Goal: Transaction & Acquisition: Purchase product/service

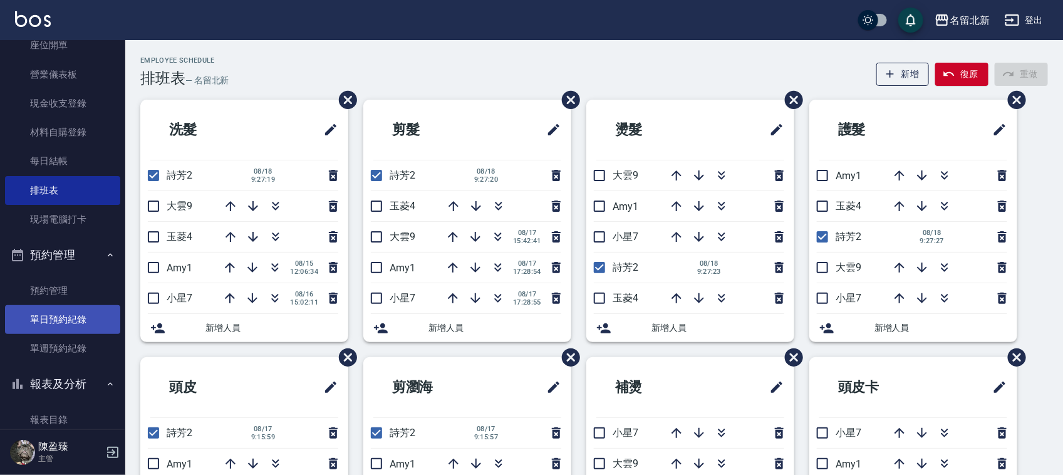
scroll to position [315, 0]
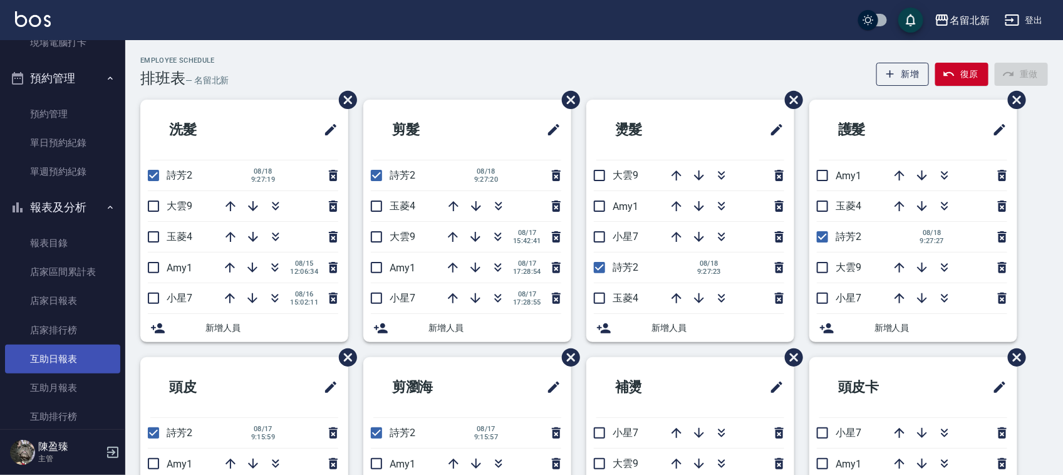
click at [74, 352] on link "互助日報表" at bounding box center [62, 359] width 115 height 29
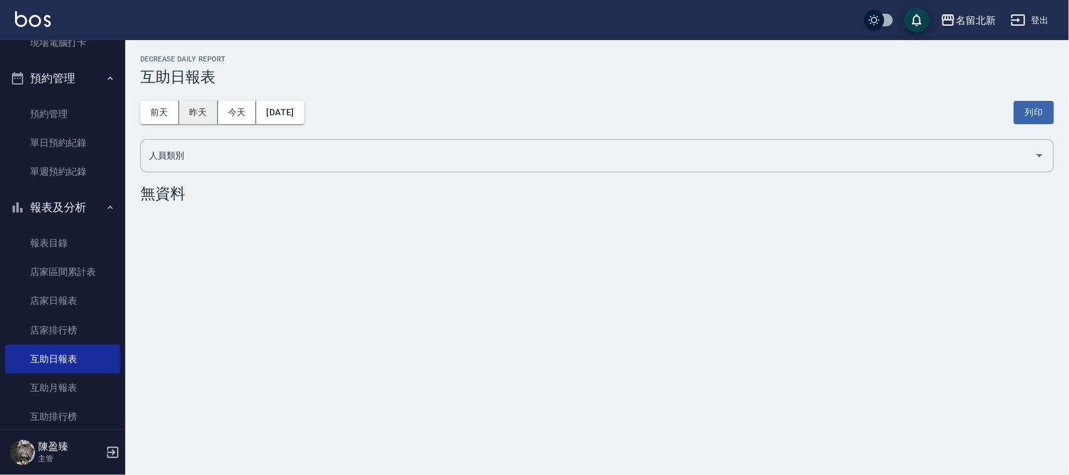
click at [202, 108] on button "昨天" at bounding box center [198, 112] width 39 height 23
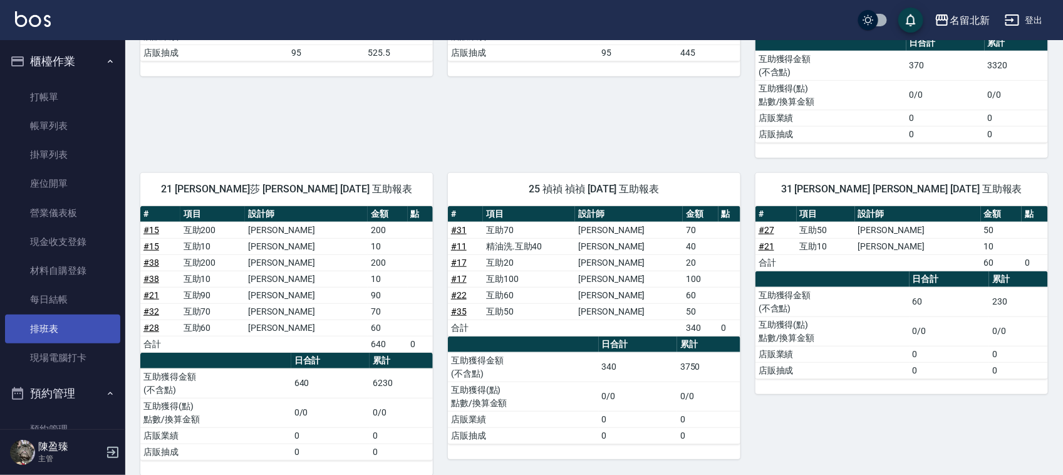
click at [58, 326] on link "排班表" at bounding box center [62, 328] width 115 height 29
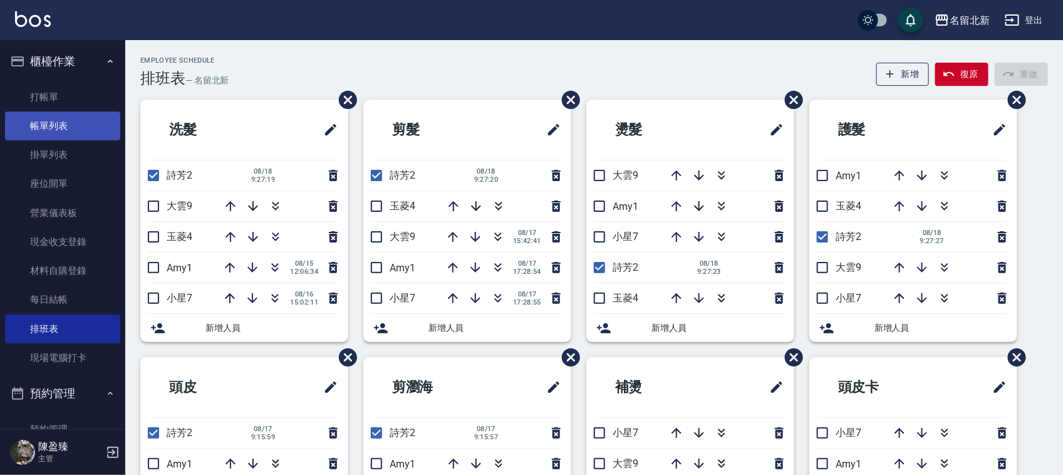
click at [86, 113] on link "帳單列表" at bounding box center [62, 125] width 115 height 29
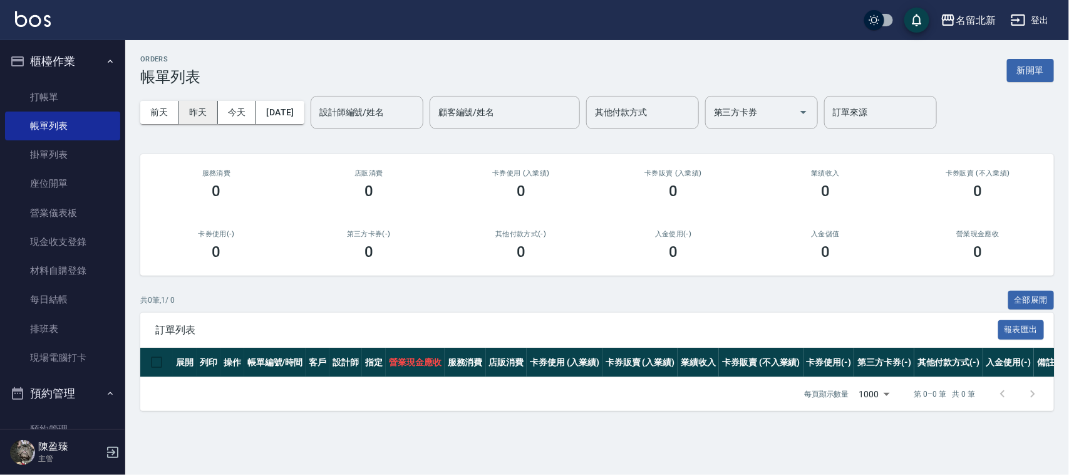
click at [199, 118] on button "昨天" at bounding box center [198, 112] width 39 height 23
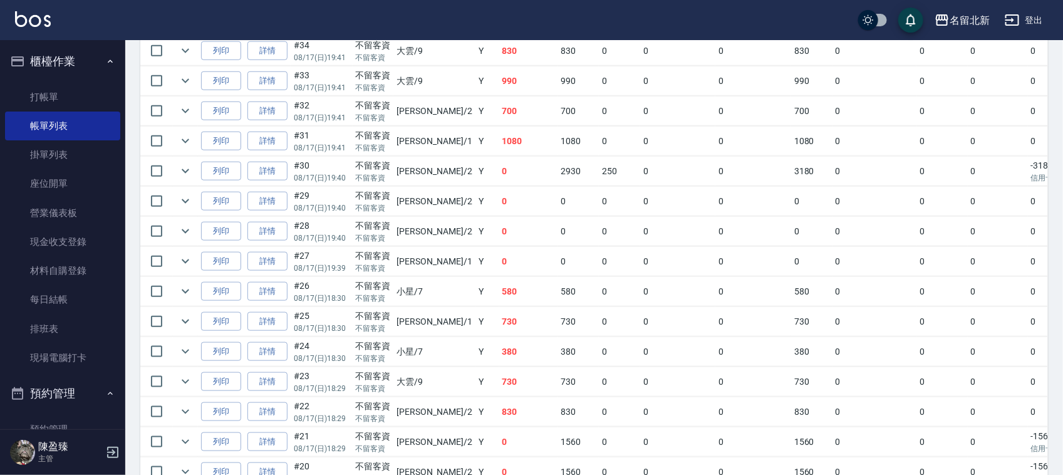
scroll to position [470, 0]
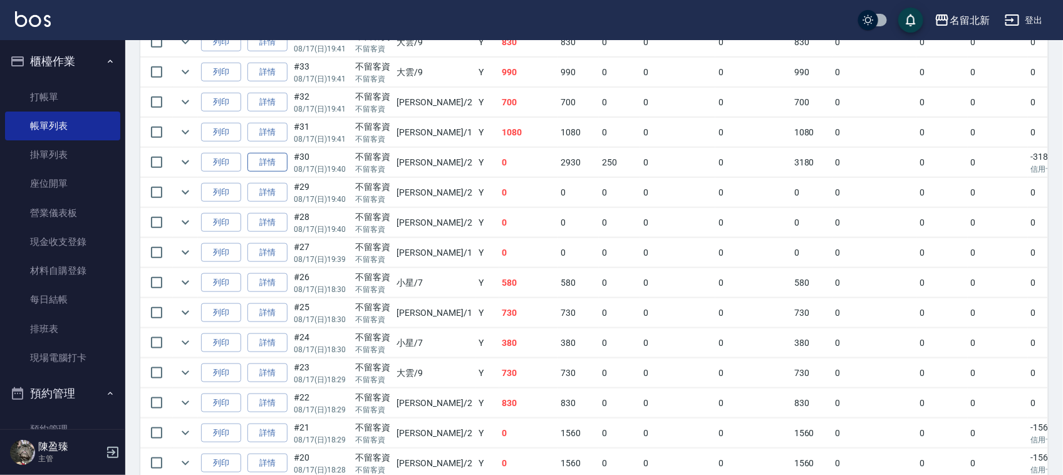
click at [277, 167] on link "詳情" at bounding box center [267, 162] width 40 height 19
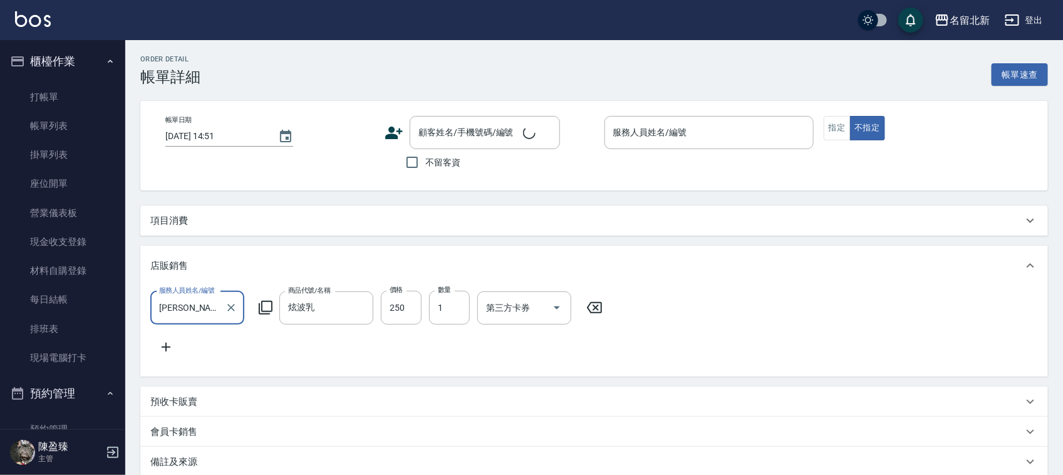
type input "[DATE] 19:40"
checkbox input "true"
type input "[PERSON_NAME]-2"
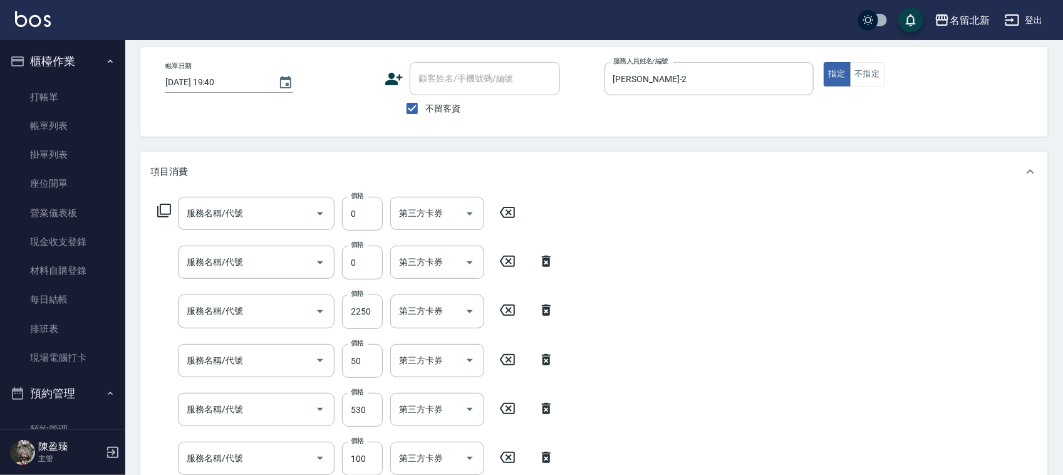
scroll to position [235, 0]
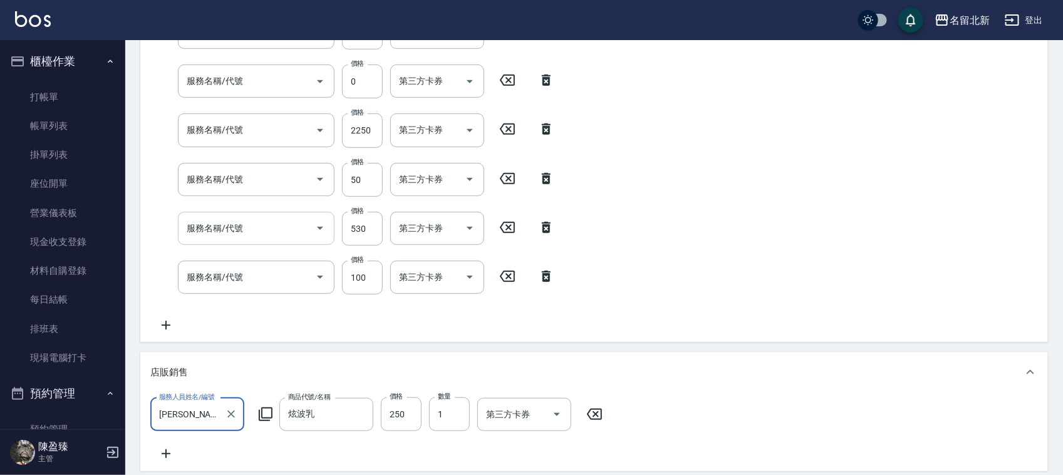
type input "互助60(706)"
type input "互助100(710)"
type input "QQ燙200(404)"
type input "入公司(p01)"
type input "使用護髮卡(601)"
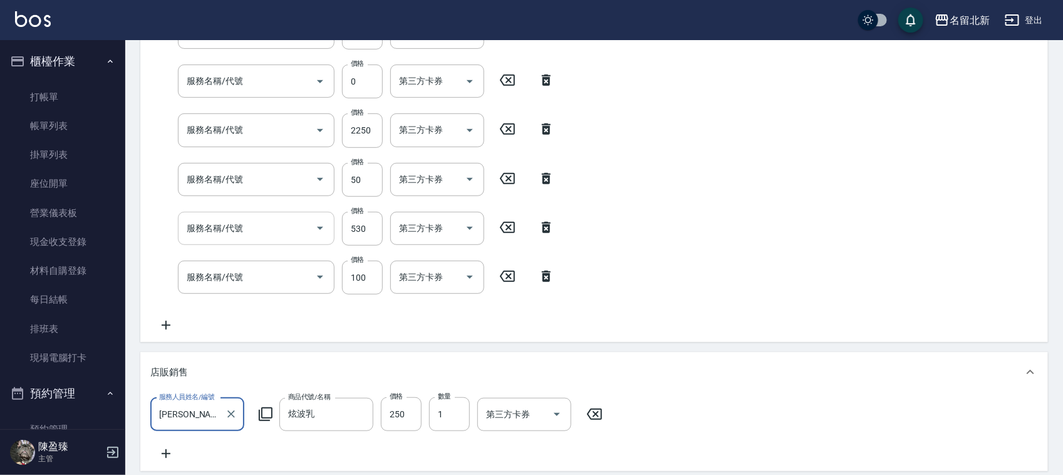
type input "一般洗髮(201)"
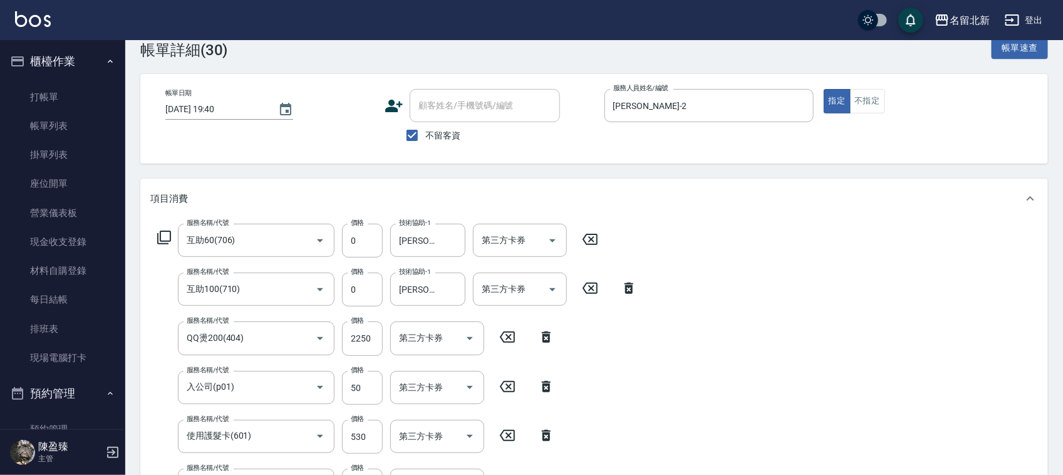
scroll to position [0, 0]
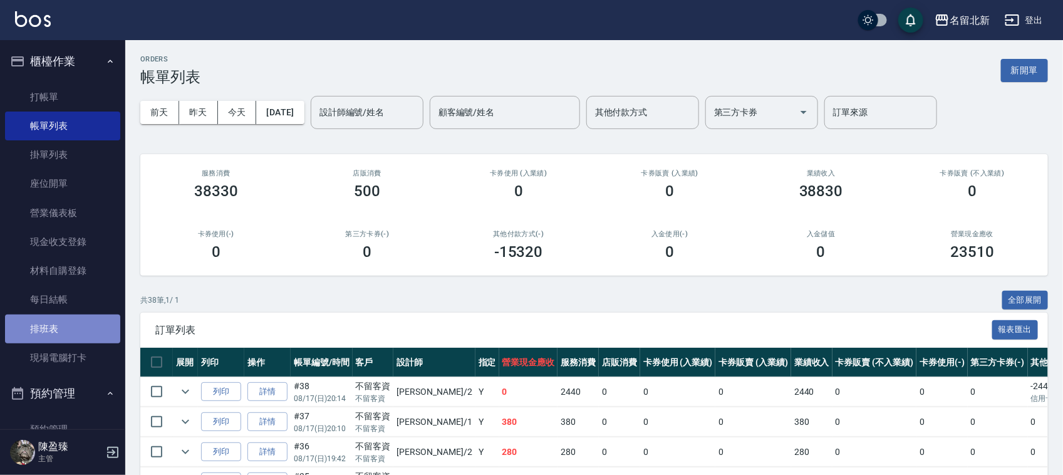
click at [97, 321] on link "排班表" at bounding box center [62, 328] width 115 height 29
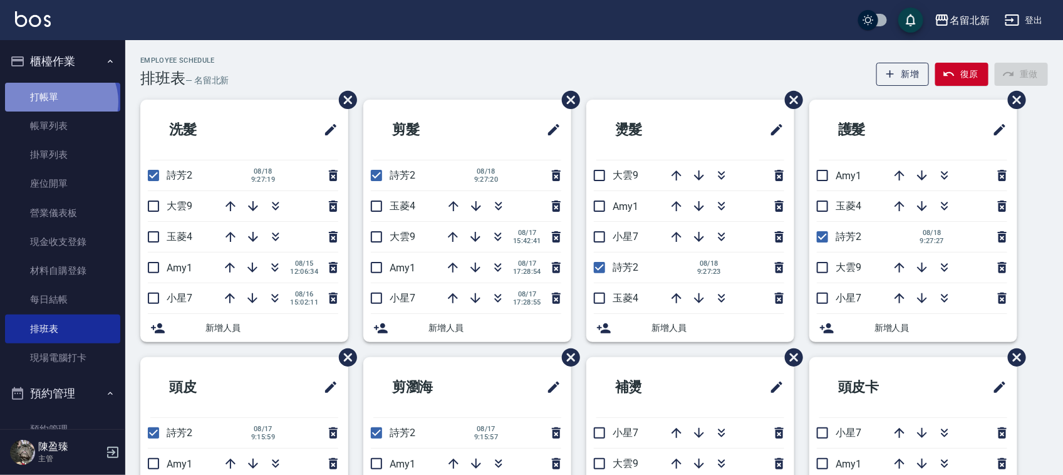
click at [58, 101] on link "打帳單" at bounding box center [62, 97] width 115 height 29
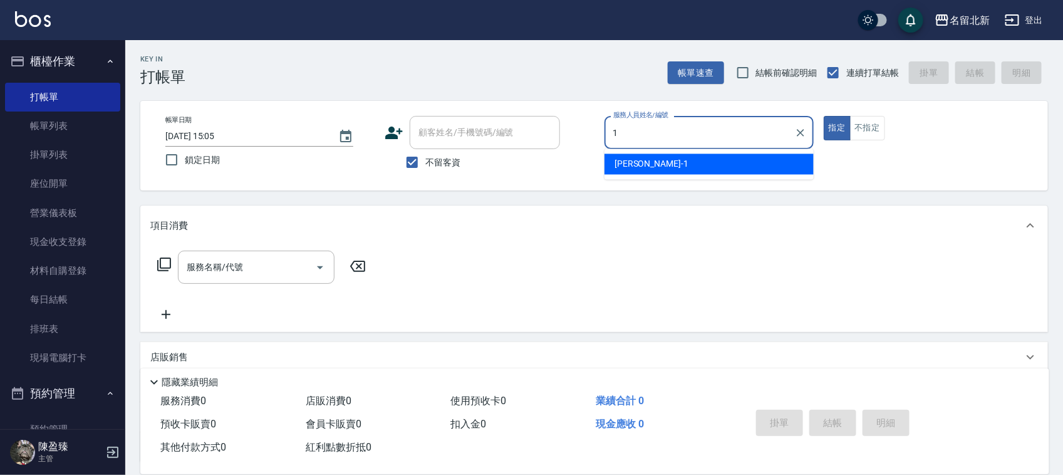
type input "[PERSON_NAME]-1"
type button "true"
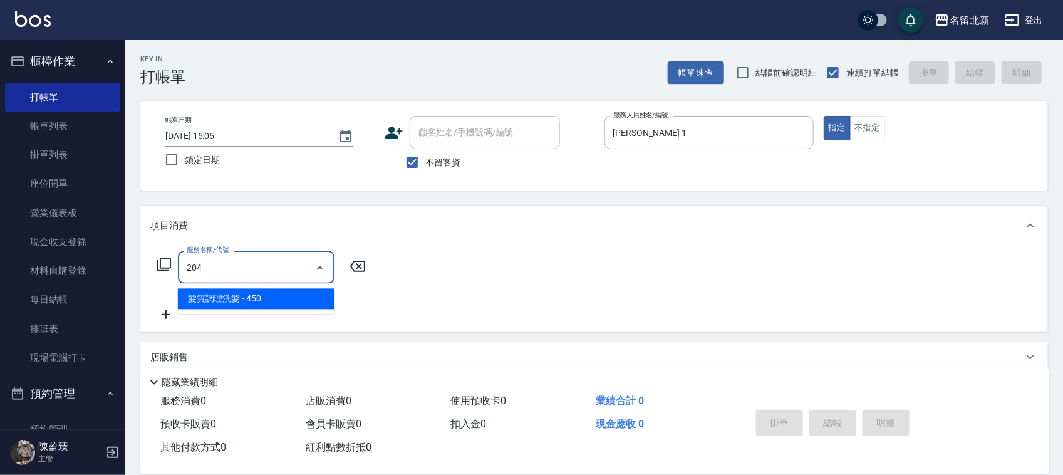
type input "髮質調理洗髮(204)"
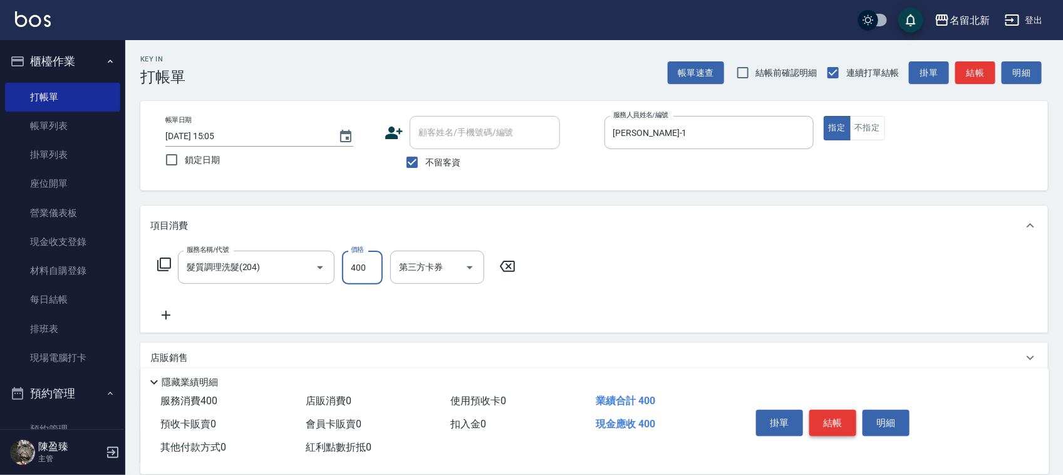
type input "400"
click at [819, 421] on button "結帳" at bounding box center [832, 423] width 47 height 26
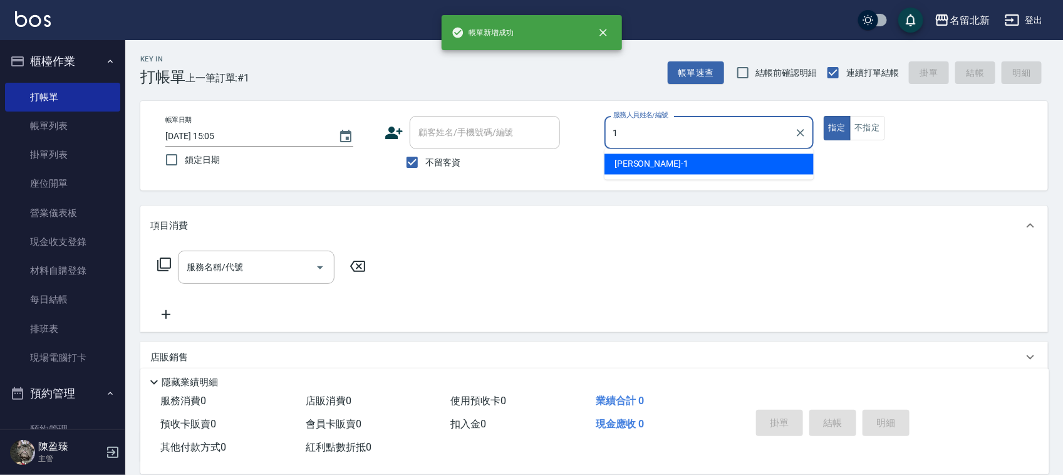
type input "[PERSON_NAME]-1"
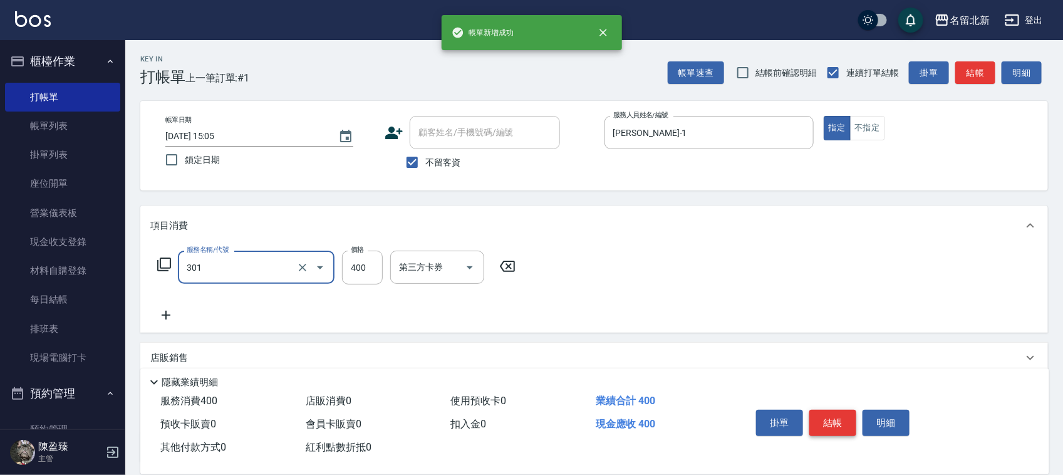
type input "造型剪髮(301)"
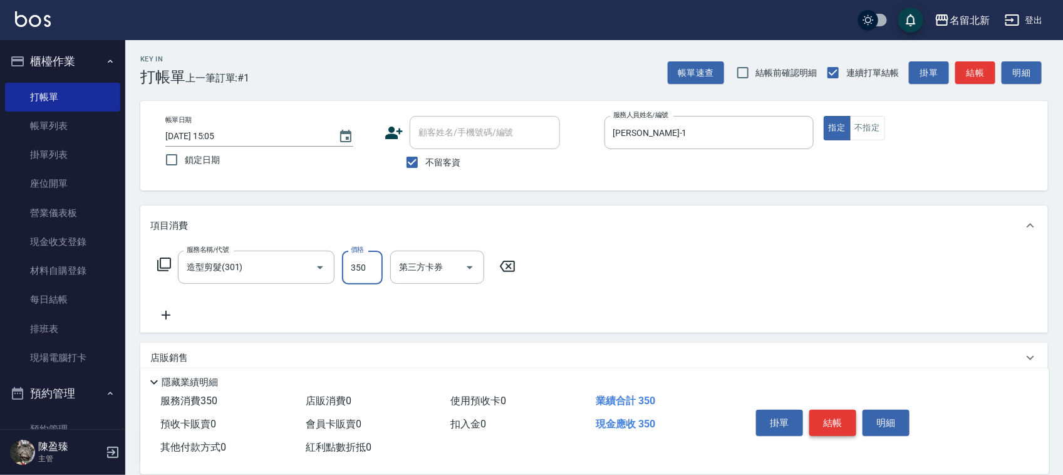
type input "350"
click at [819, 410] on button "結帳" at bounding box center [832, 423] width 47 height 26
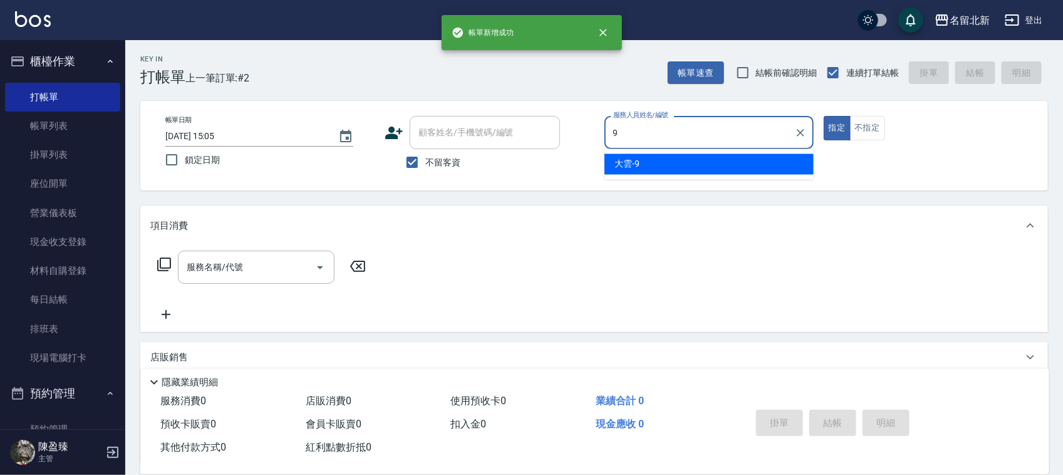
type input "大雲-9"
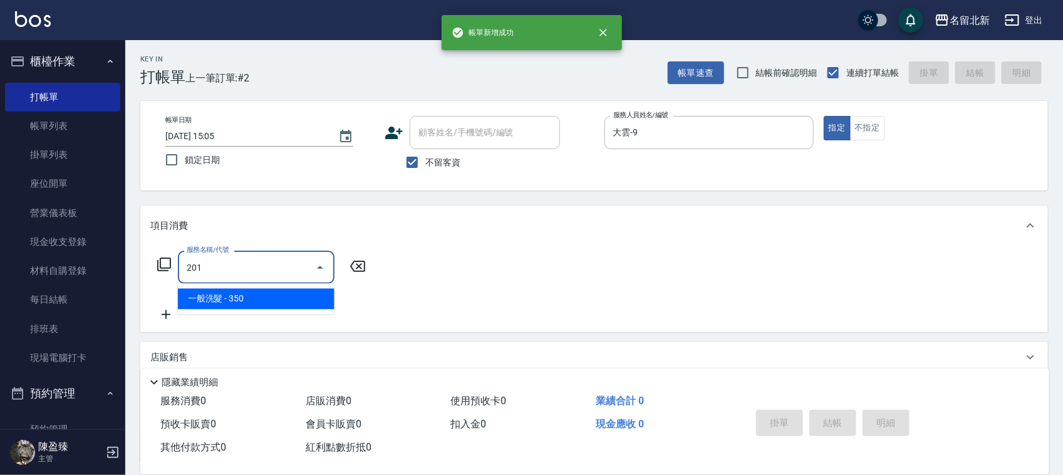
type input "一般洗髮(201)"
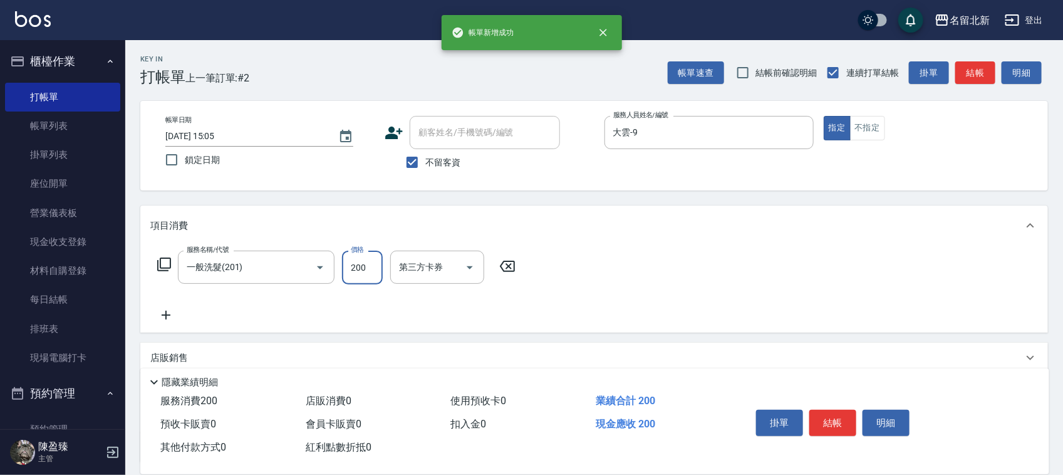
type input "200"
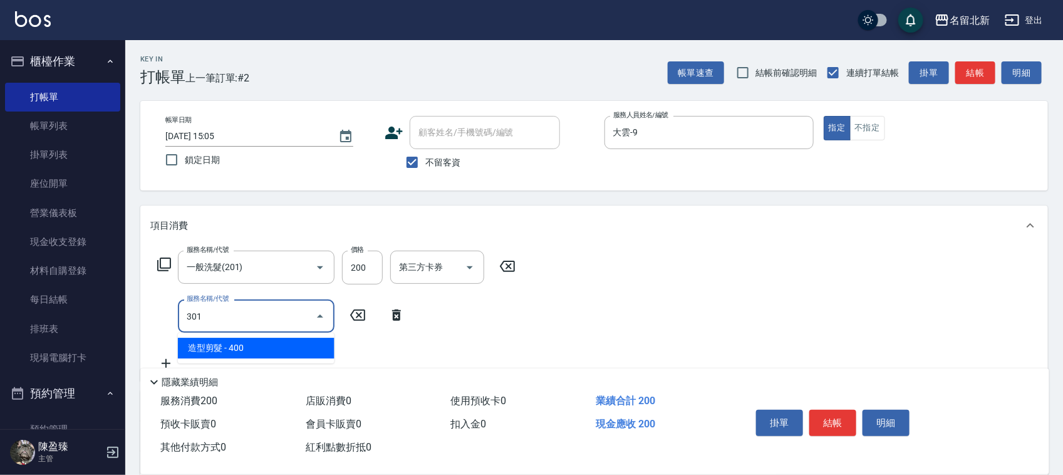
type input "造型剪髮(301)"
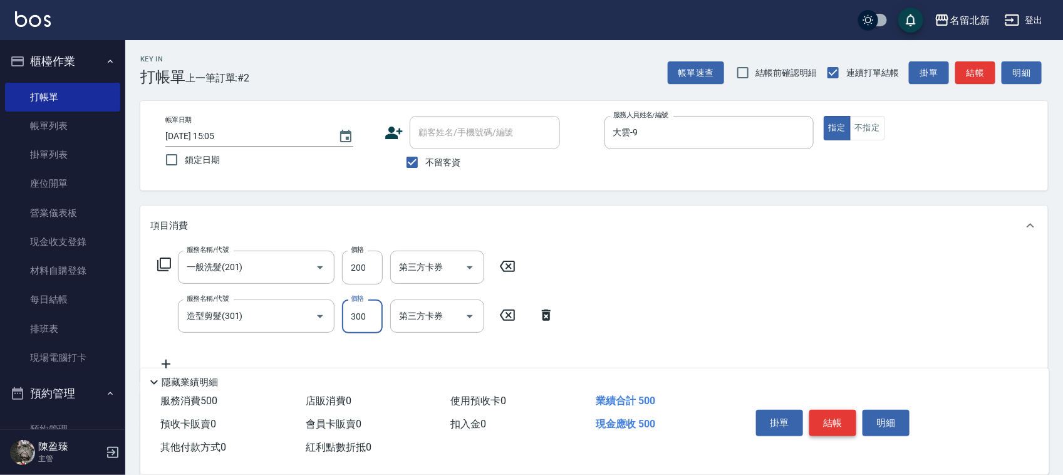
type input "300"
click at [822, 410] on button "結帳" at bounding box center [832, 423] width 47 height 26
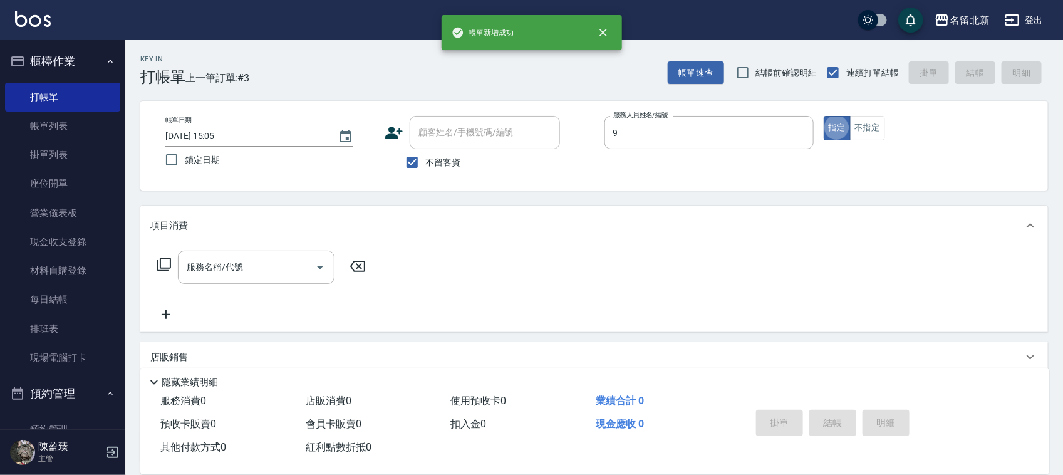
type input "大雲-9"
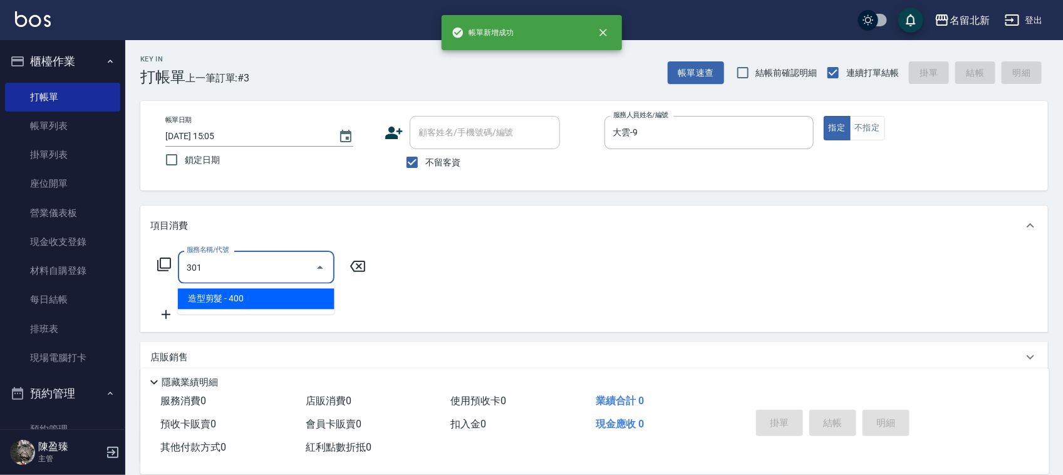
type input "造型剪髮(301)"
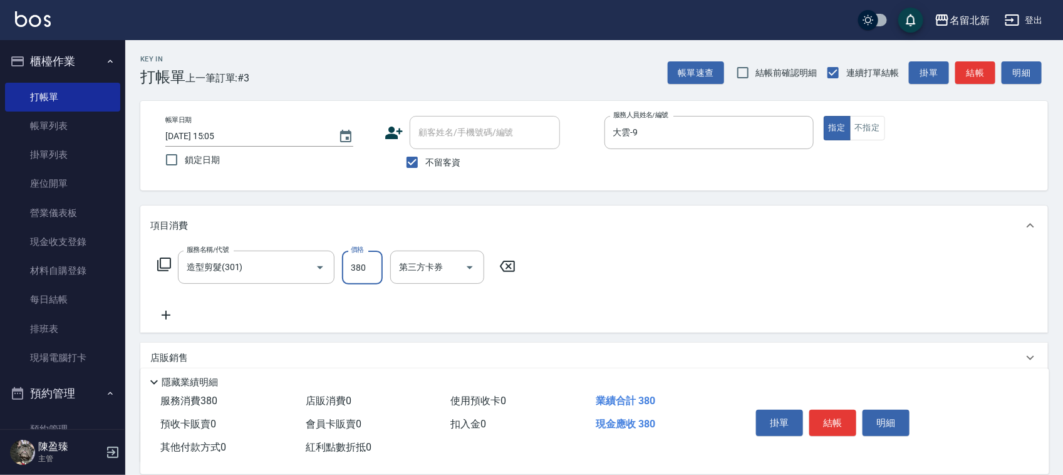
type input "380"
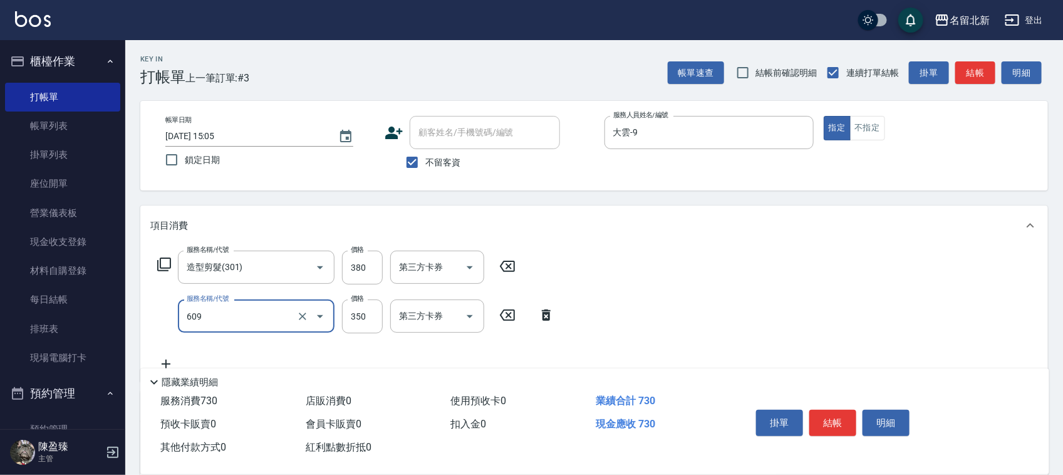
type input "頭皮隔離(609)"
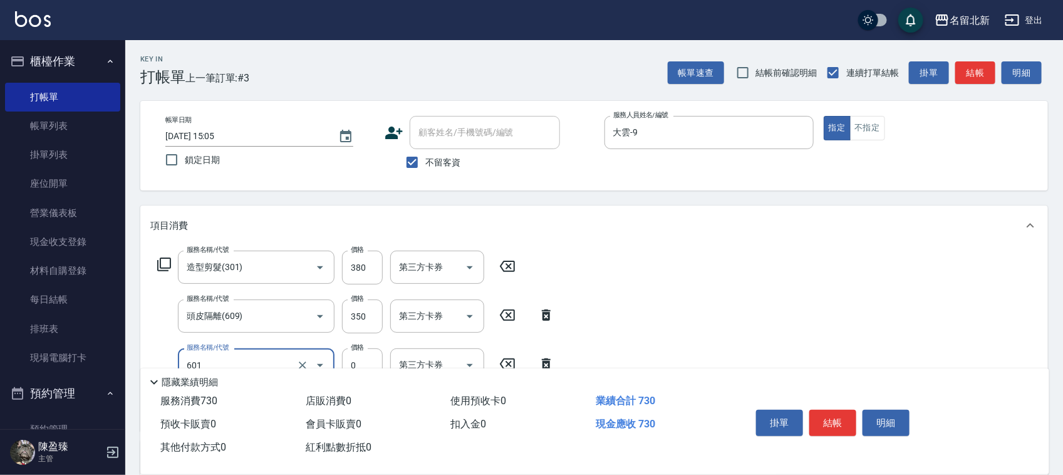
type input "使用護髮卡(601)"
type input "750"
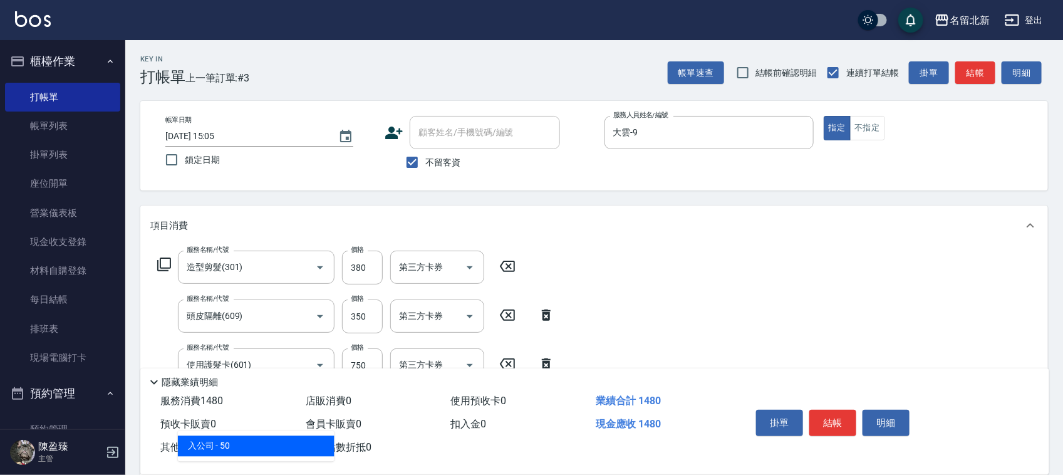
type input "入公司(p01)"
type input "染髮(501)"
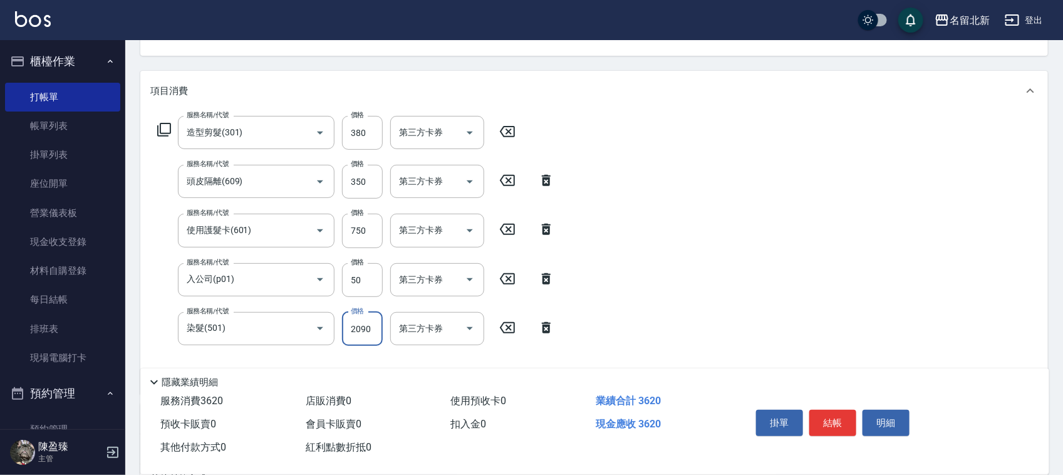
scroll to position [303, 0]
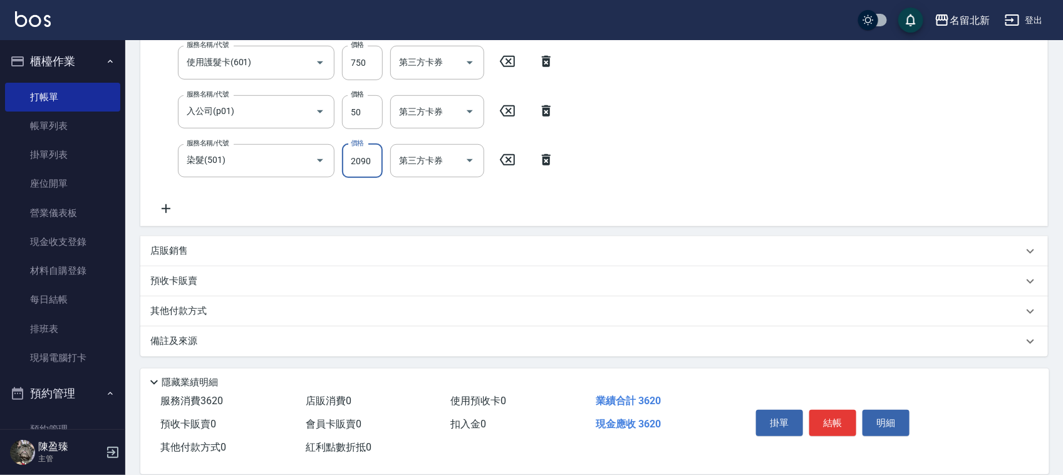
type input "2090"
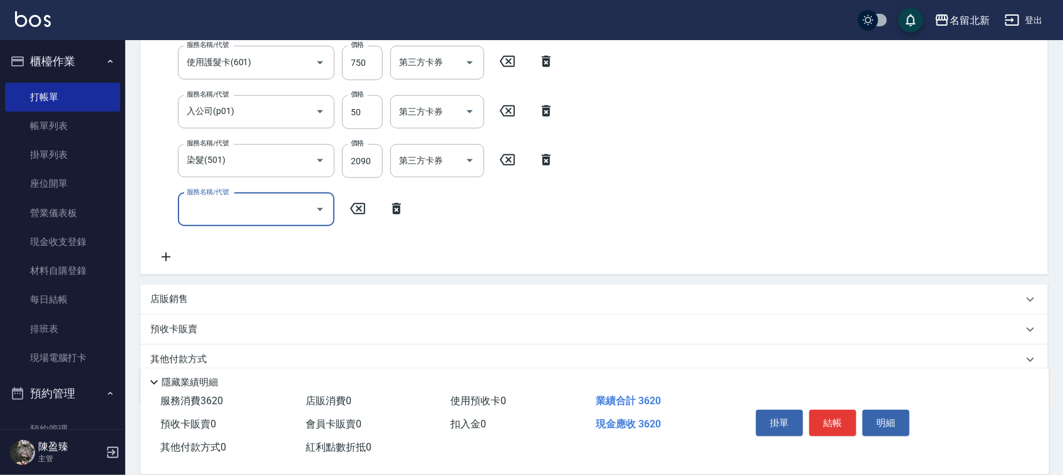
scroll to position [48, 0]
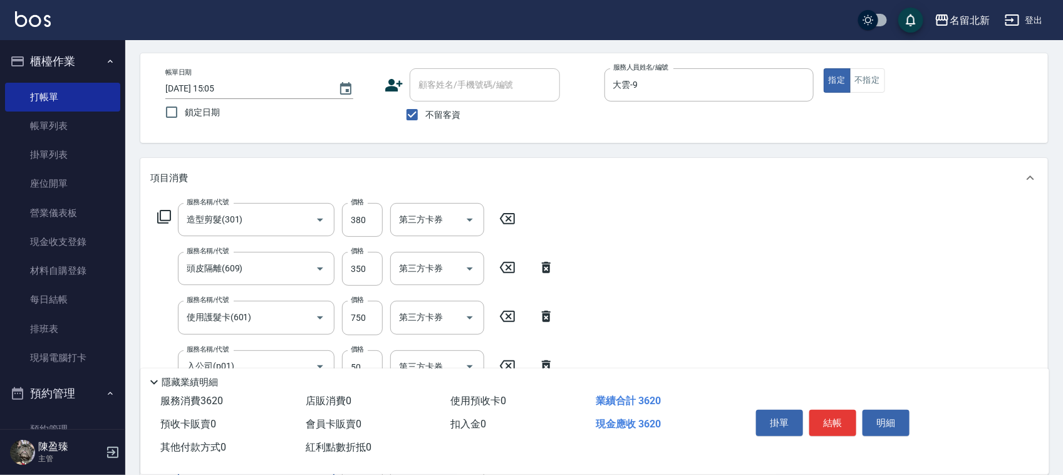
type input "互助90(709)"
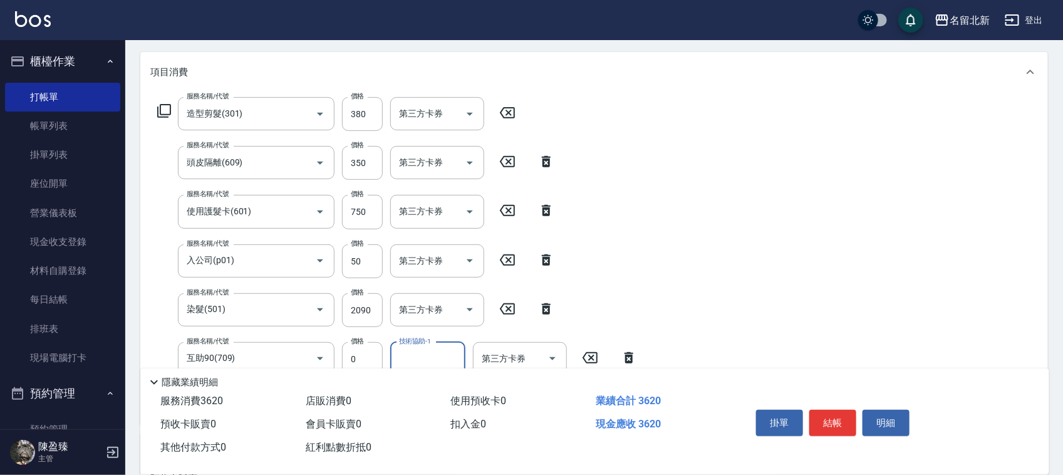
scroll to position [210, 0]
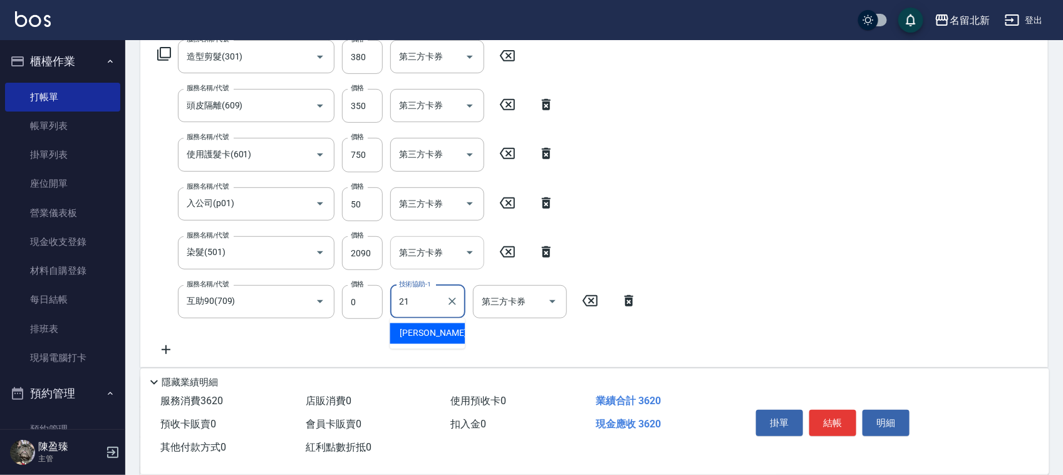
type input "[PERSON_NAME]-21"
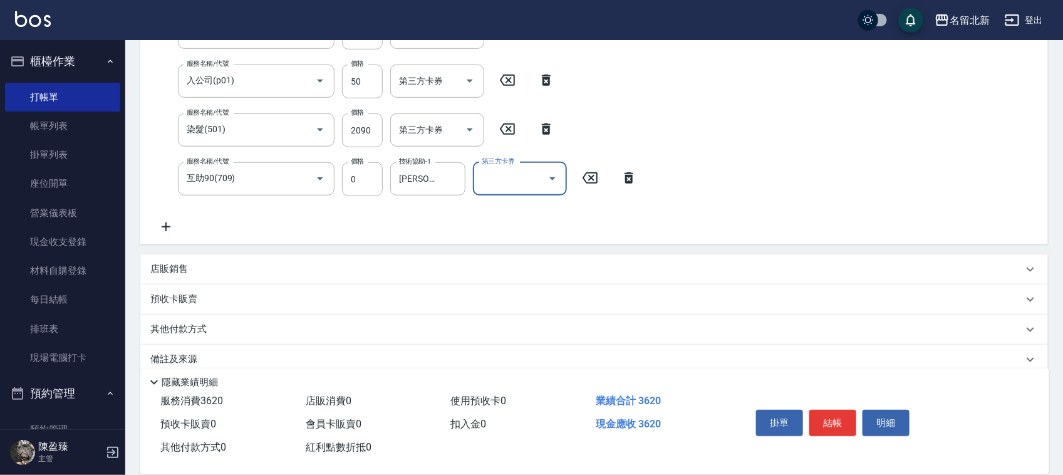
scroll to position [351, 0]
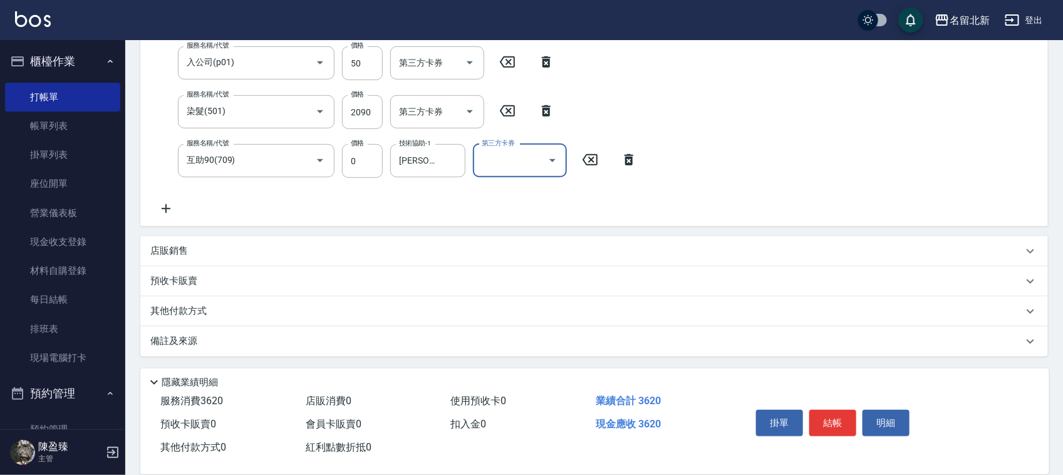
click at [182, 314] on p "其他付款方式" at bounding box center [181, 311] width 63 height 14
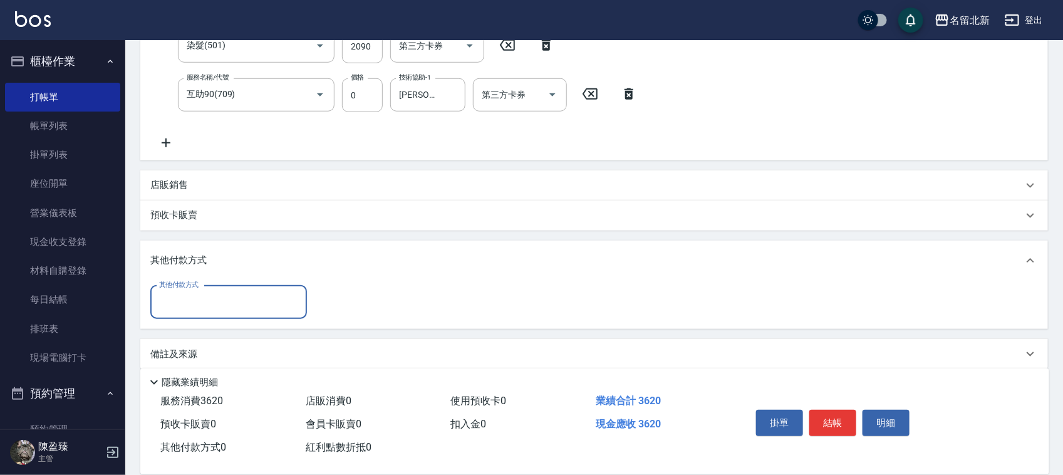
scroll to position [420, 0]
click at [200, 294] on input "其他付款方式" at bounding box center [228, 300] width 145 height 22
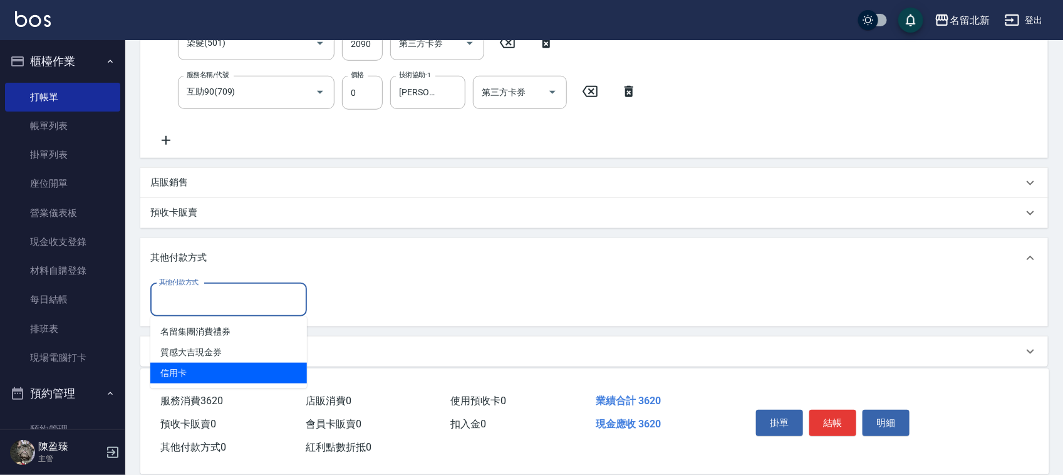
click at [215, 365] on span "信用卡" at bounding box center [228, 373] width 157 height 21
type input "信用卡"
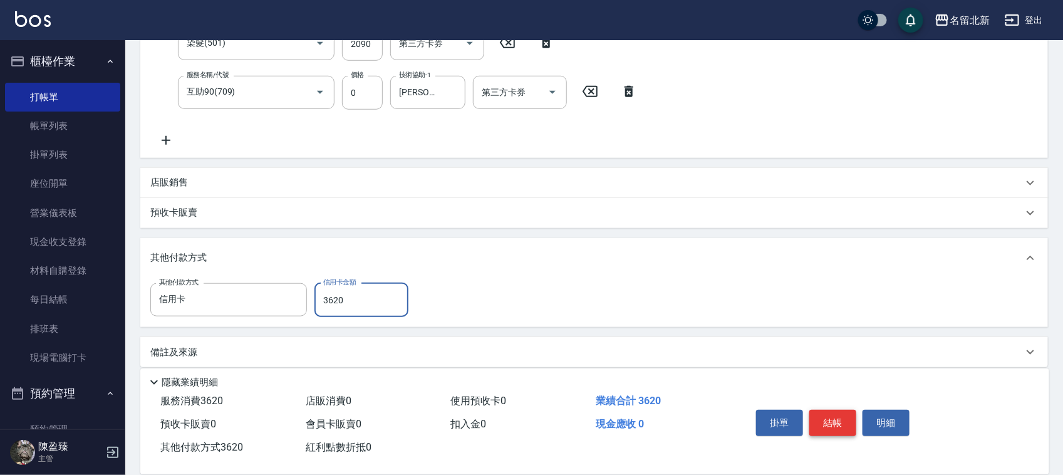
type input "3620"
click at [826, 424] on button "結帳" at bounding box center [832, 423] width 47 height 26
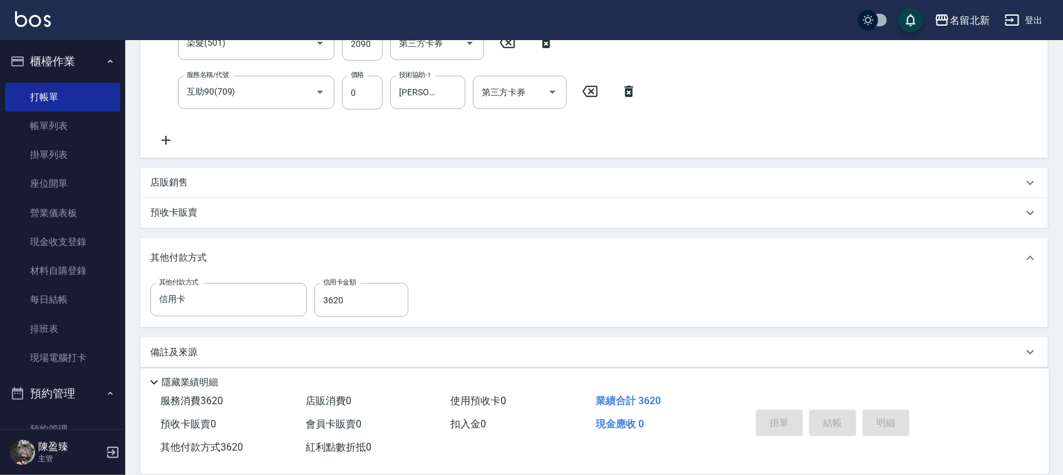
type input "[DATE] 15:06"
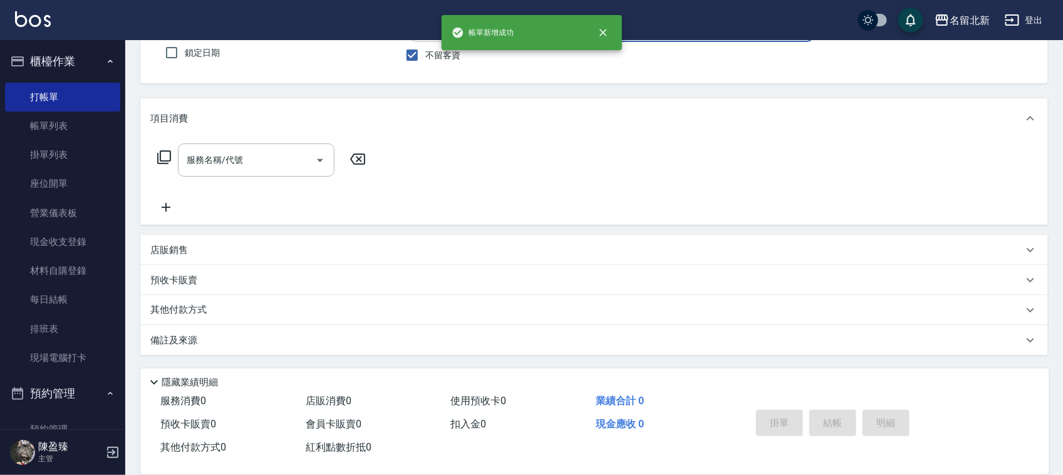
scroll to position [0, 0]
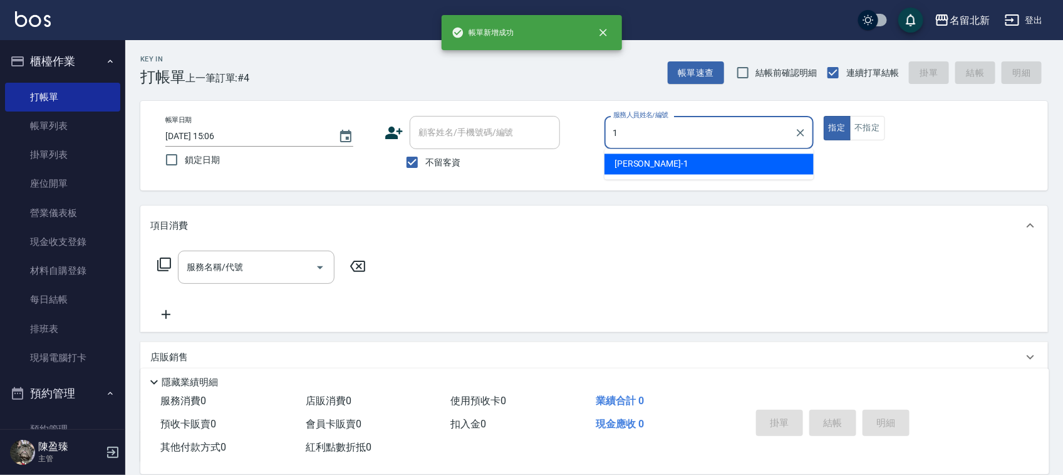
type input "[PERSON_NAME]-1"
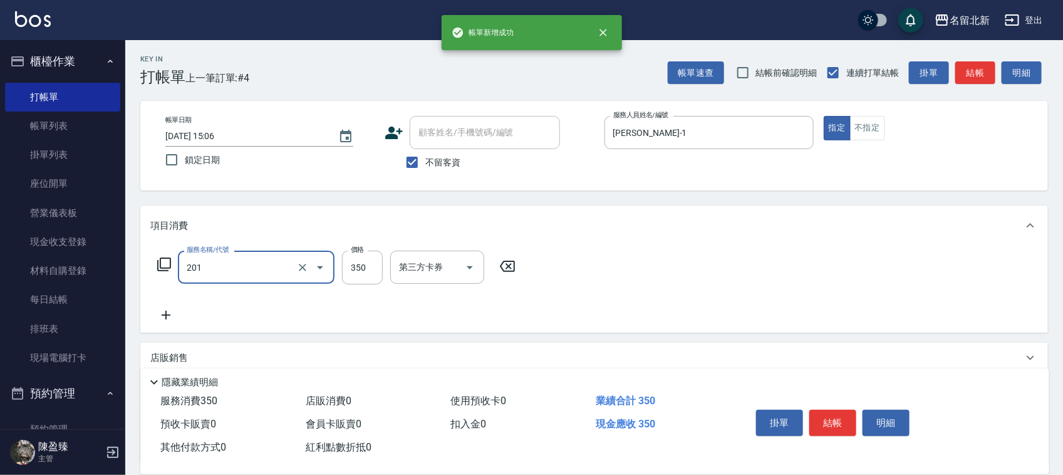
type input "一般洗髮(201)"
type input "100"
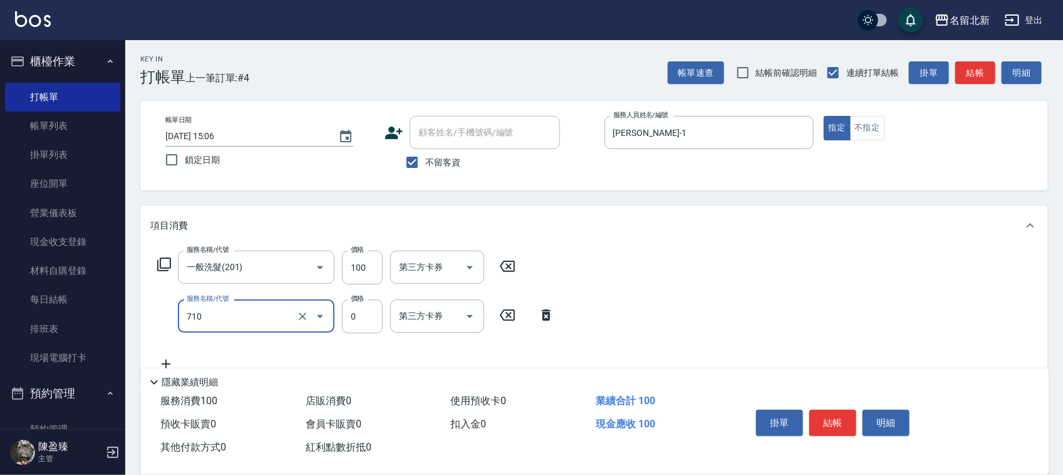
type input "互助100(710)"
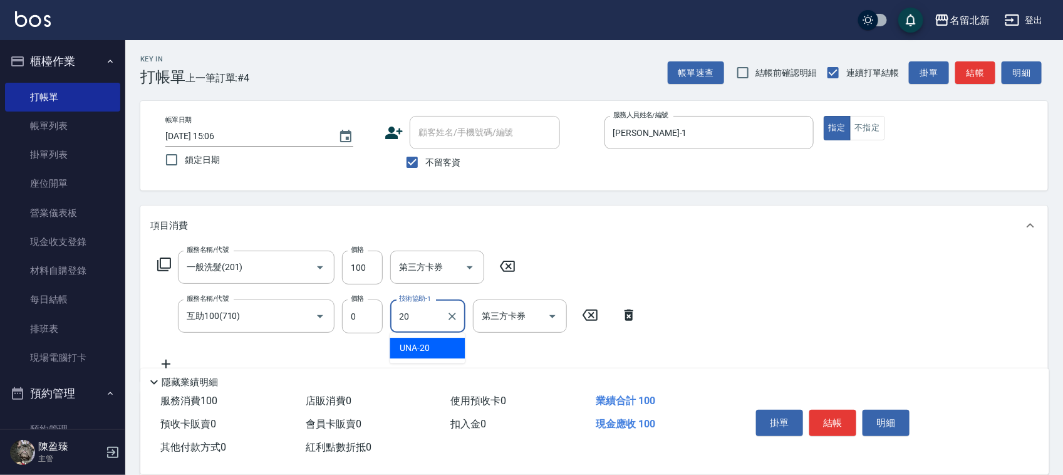
type input "UNA-20"
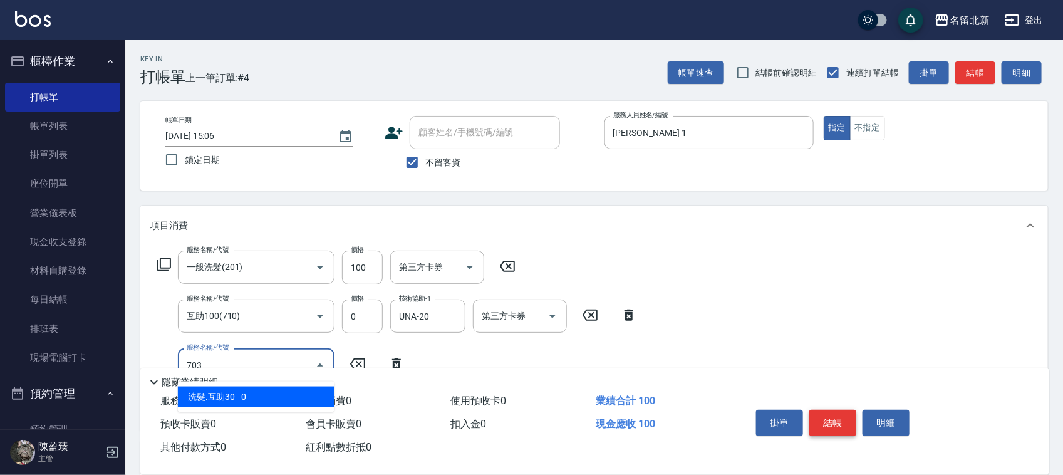
type input "洗髮.互助30(703)"
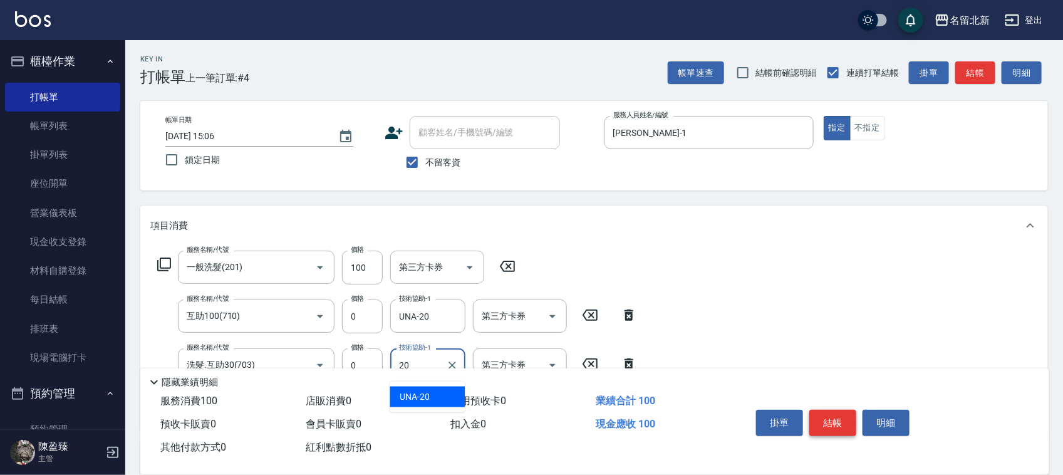
type input "UNA-20"
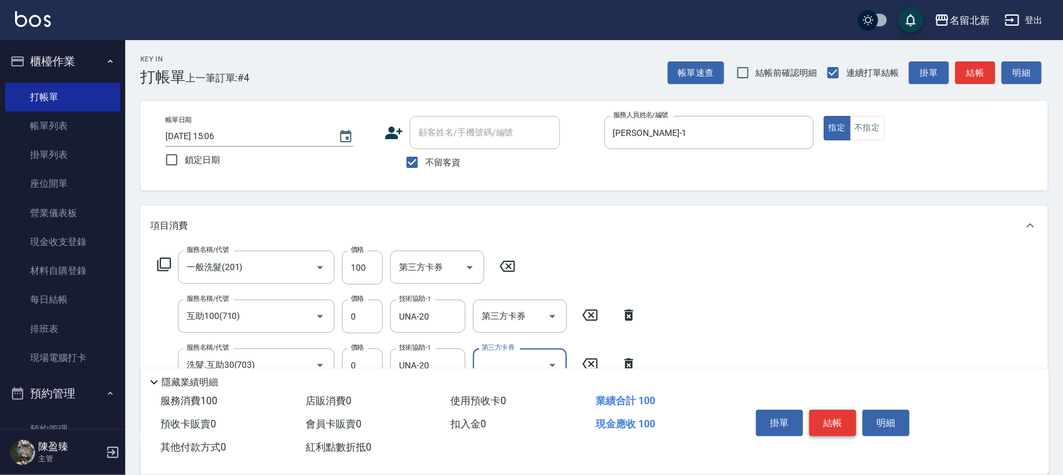
click at [832, 417] on button "結帳" at bounding box center [832, 423] width 47 height 26
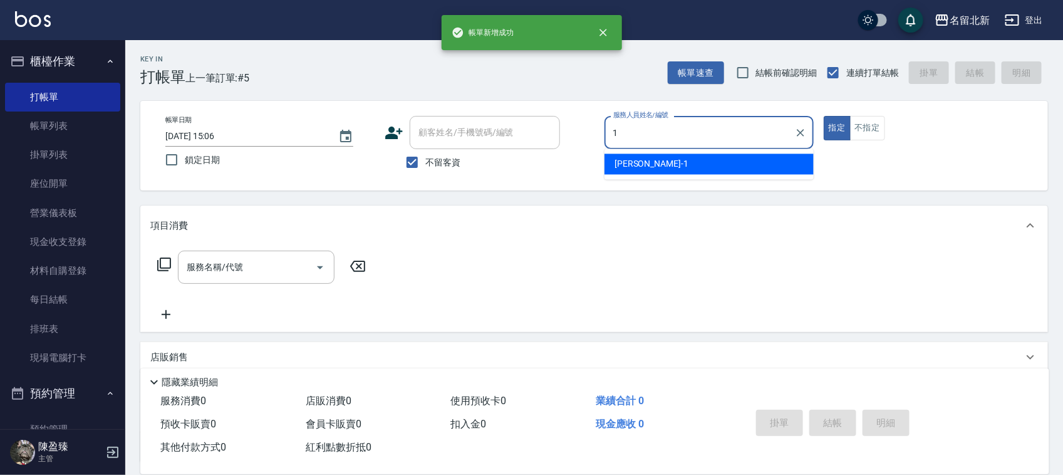
type input "[PERSON_NAME]-1"
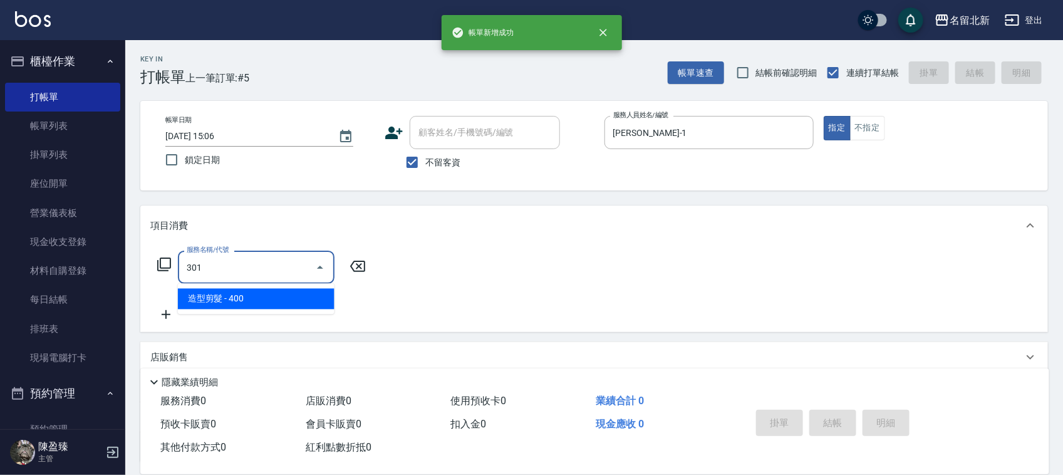
type input "造型剪髮(301)"
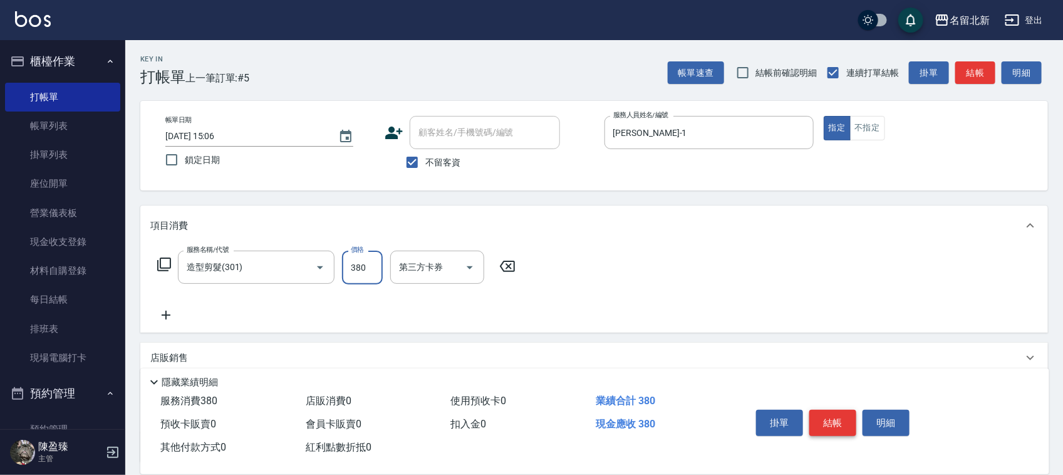
type input "380"
click at [832, 417] on button "結帳" at bounding box center [832, 423] width 47 height 26
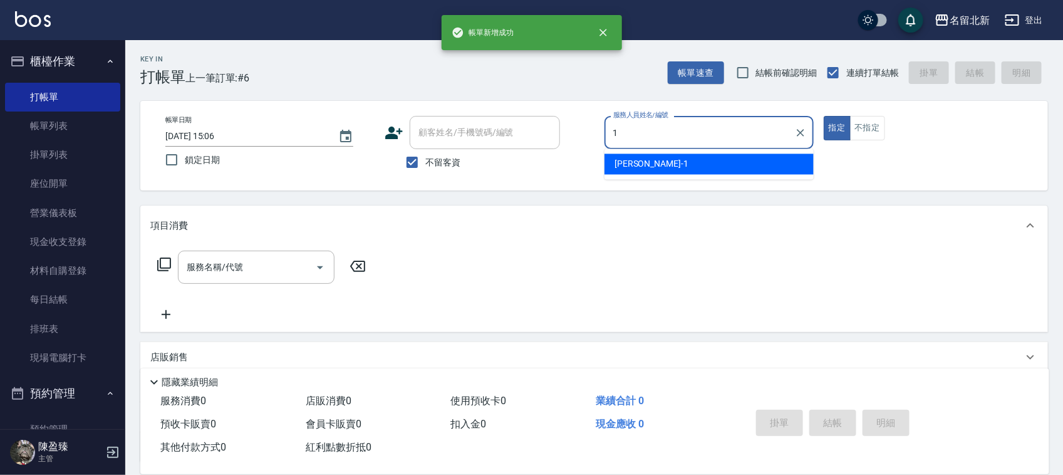
type input "[PERSON_NAME]-1"
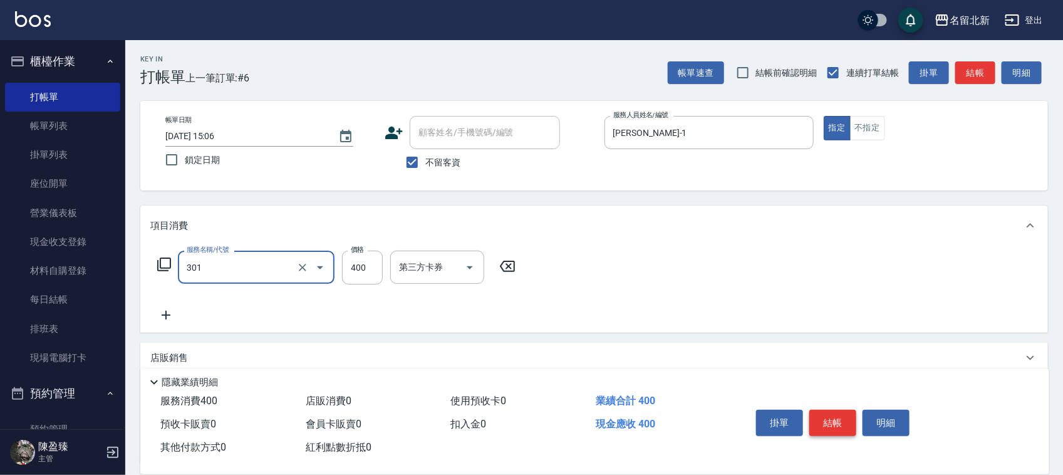
type input "造型剪髮(301)"
type input "360"
click at [832, 417] on button "結帳" at bounding box center [832, 423] width 47 height 26
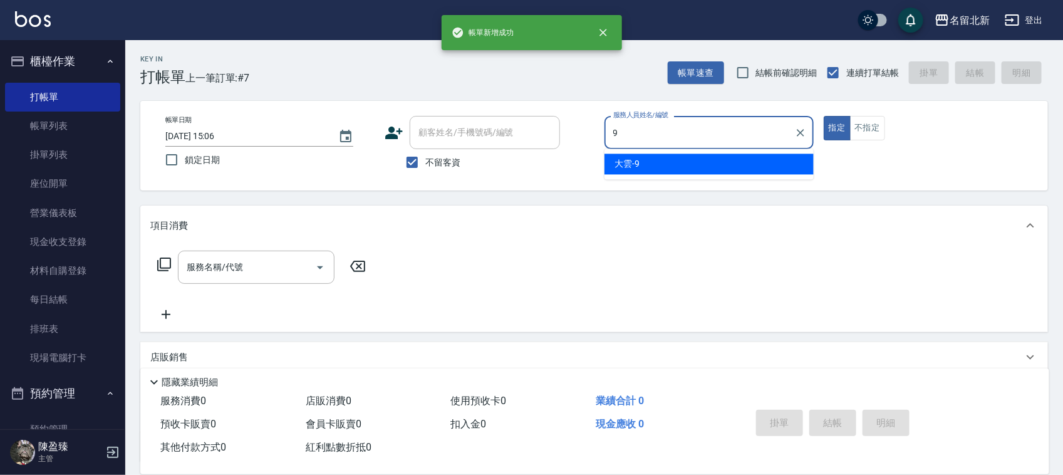
type input "大雲-9"
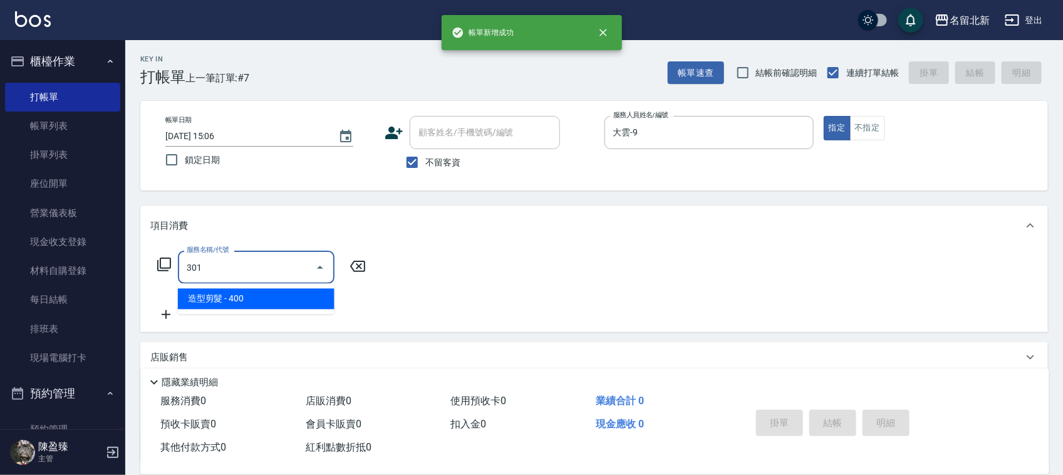
type input "造型剪髮(301)"
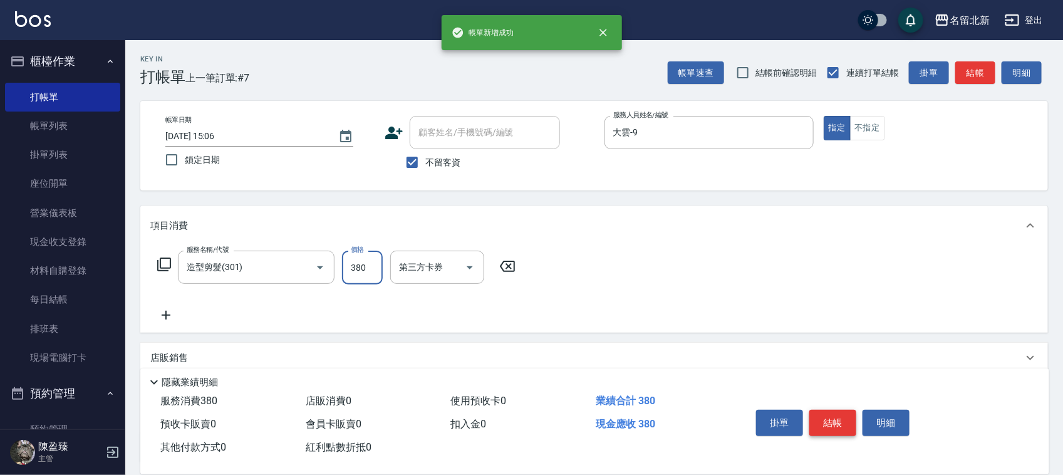
type input "380"
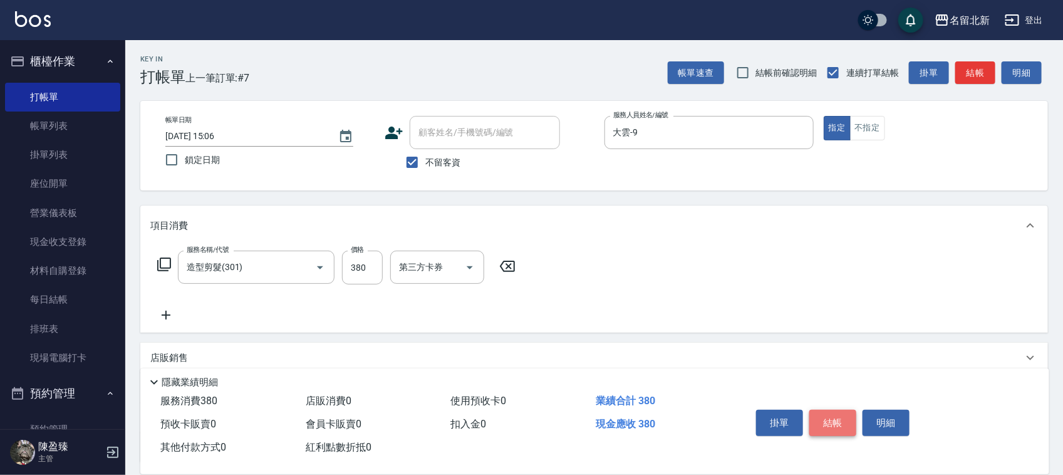
click at [832, 417] on button "結帳" at bounding box center [832, 423] width 47 height 26
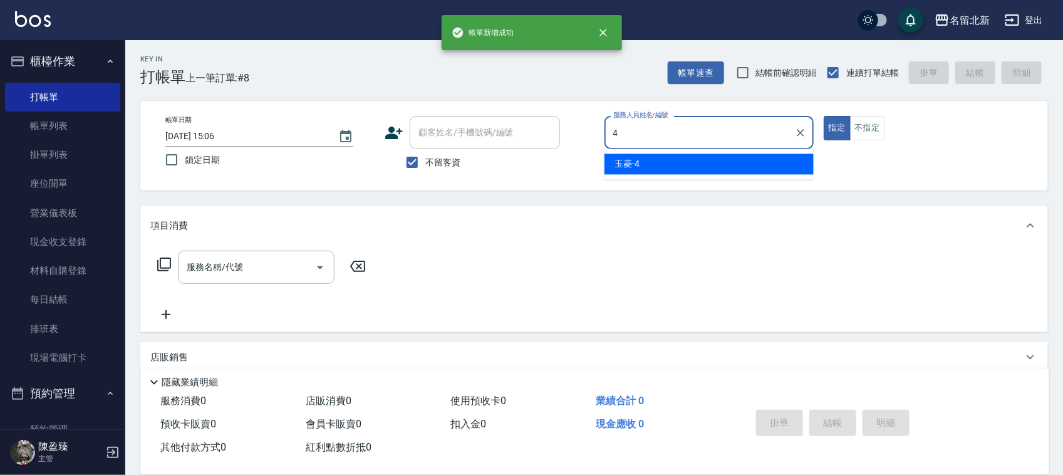
type input "玉菱-4"
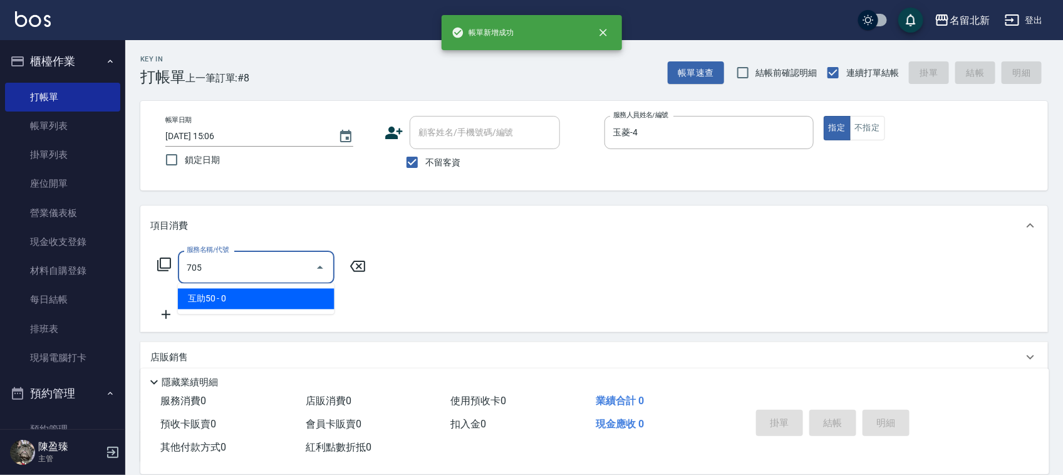
type input "互助50(705)"
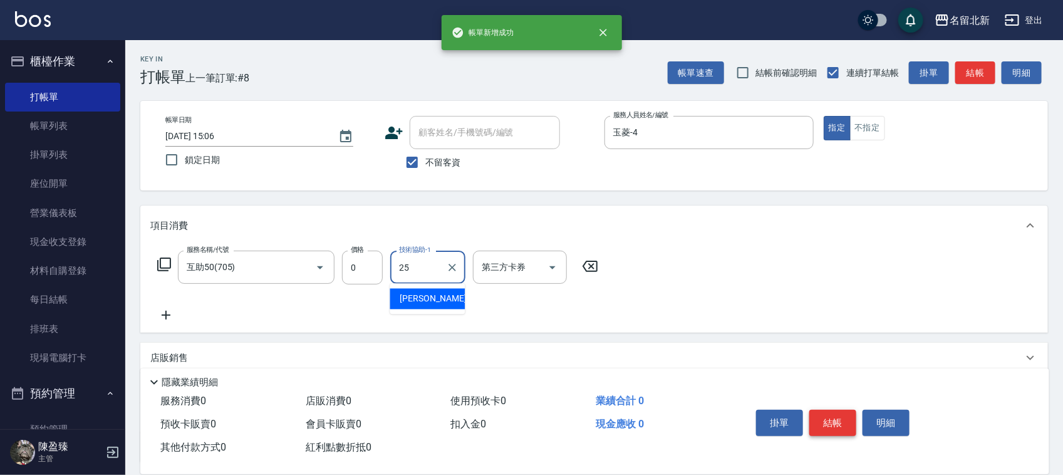
type input "禎禎-25"
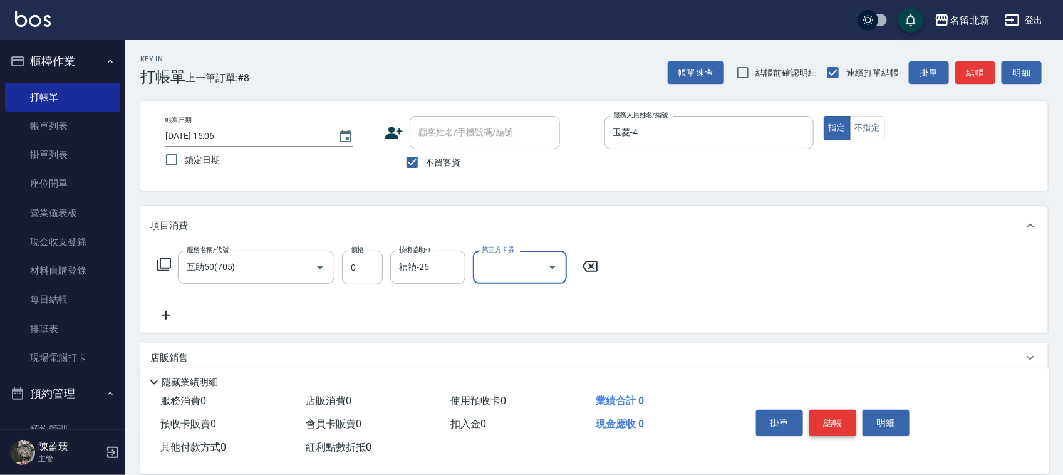
click at [832, 417] on button "結帳" at bounding box center [832, 423] width 47 height 26
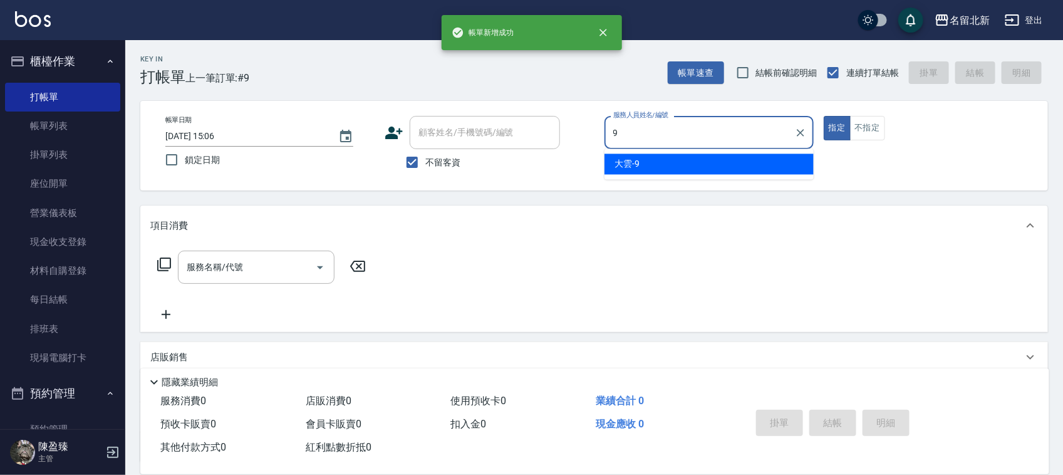
type input "大雲-9"
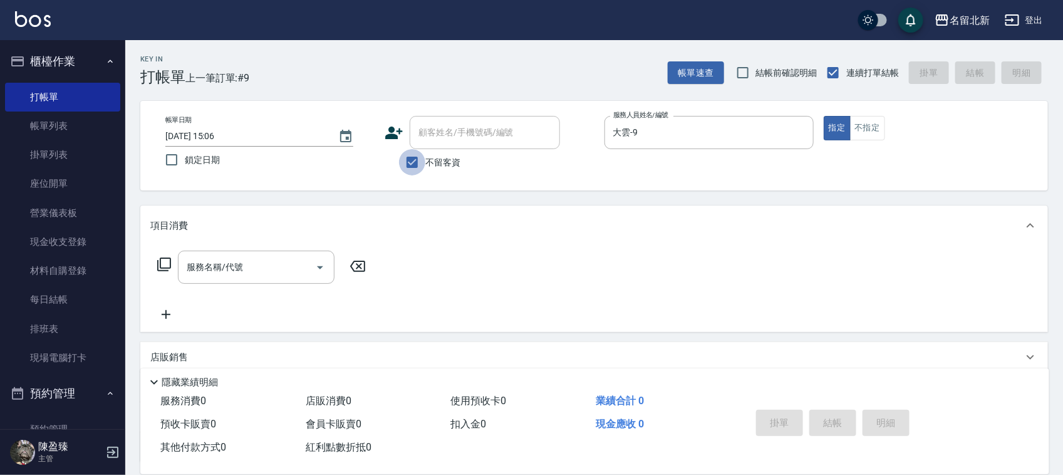
click at [412, 170] on input "不留客資" at bounding box center [412, 162] width 26 height 26
checkbox input "false"
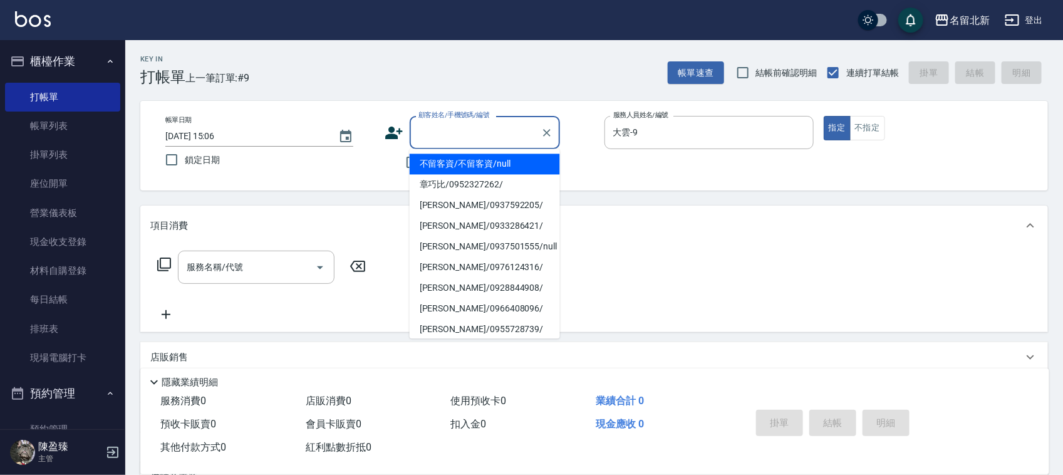
click at [465, 132] on input "顧客姓名/手機號碼/編號" at bounding box center [475, 133] width 120 height 22
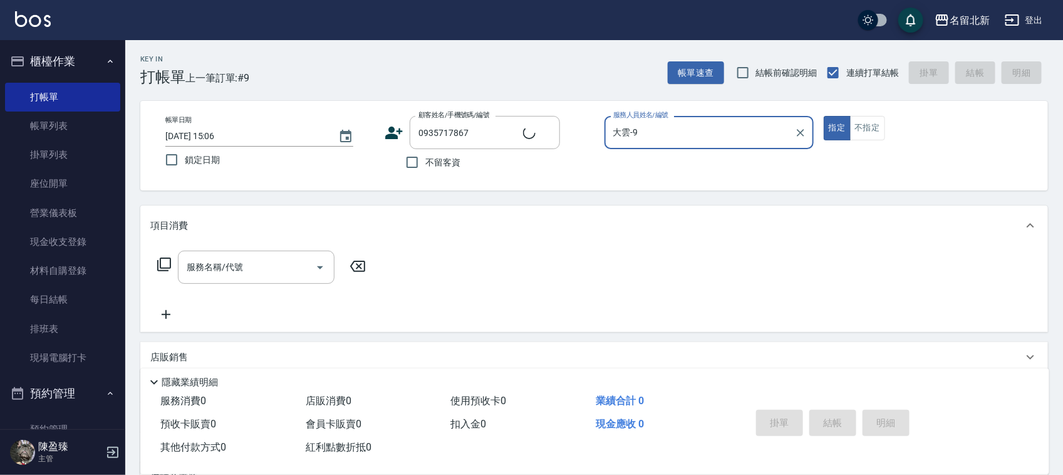
type input "[PERSON_NAME]/0935717867/"
click at [824, 116] on button "指定" at bounding box center [837, 128] width 27 height 24
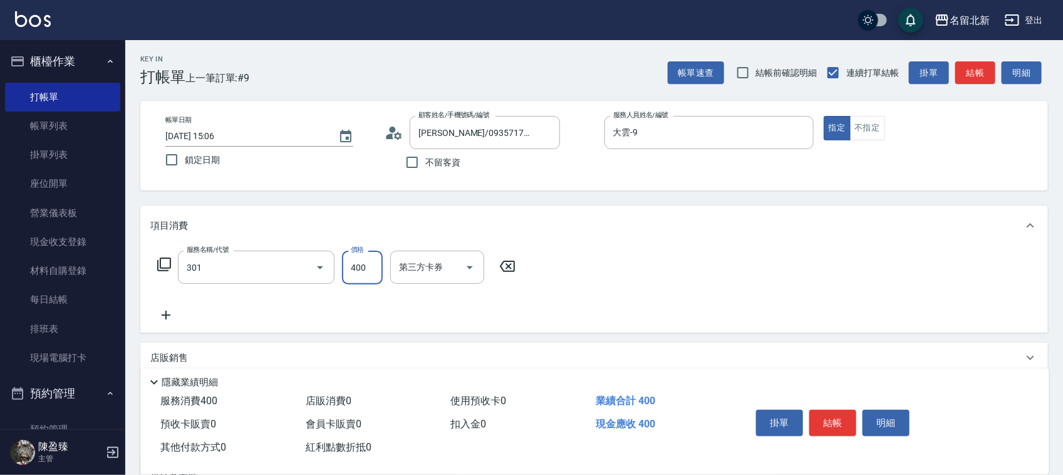
type input "造型剪髮(301)"
type input "330"
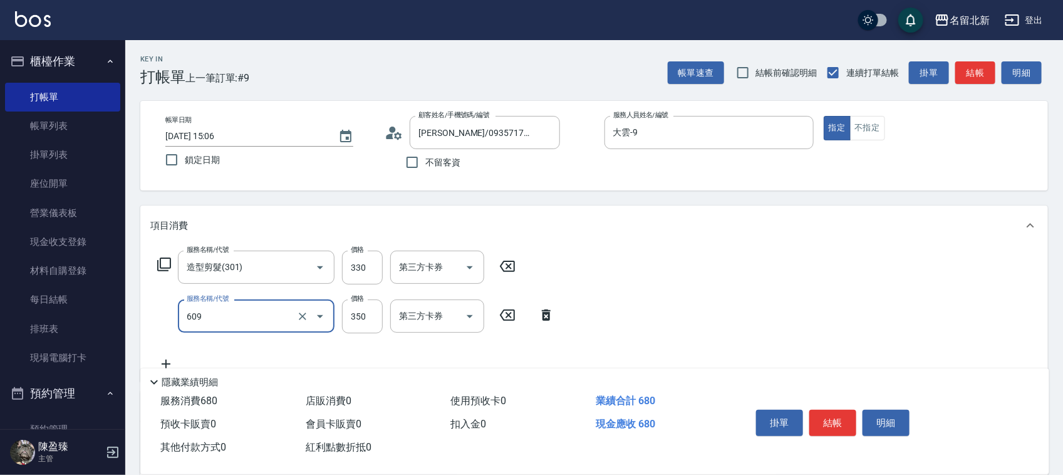
type input "頭皮隔離(609)"
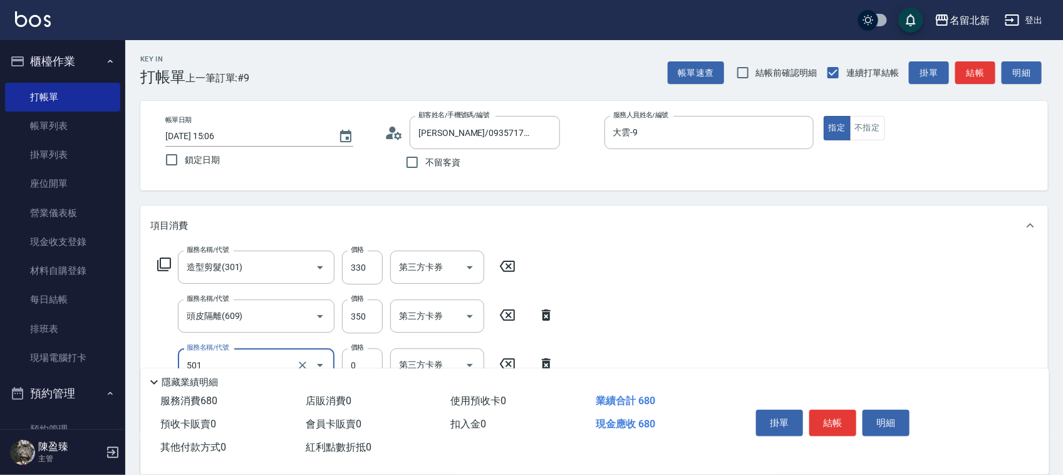
type input "染髮(501)"
type input "650"
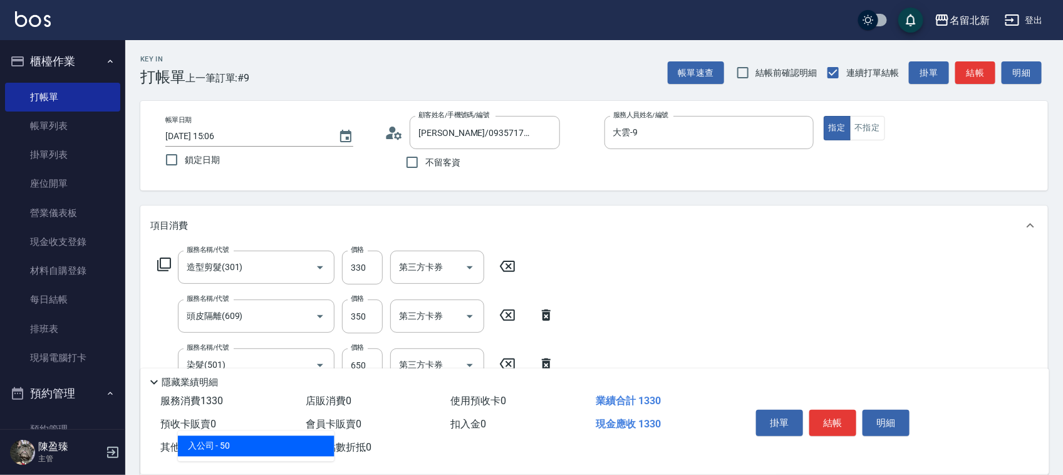
type input "入公司(p01)"
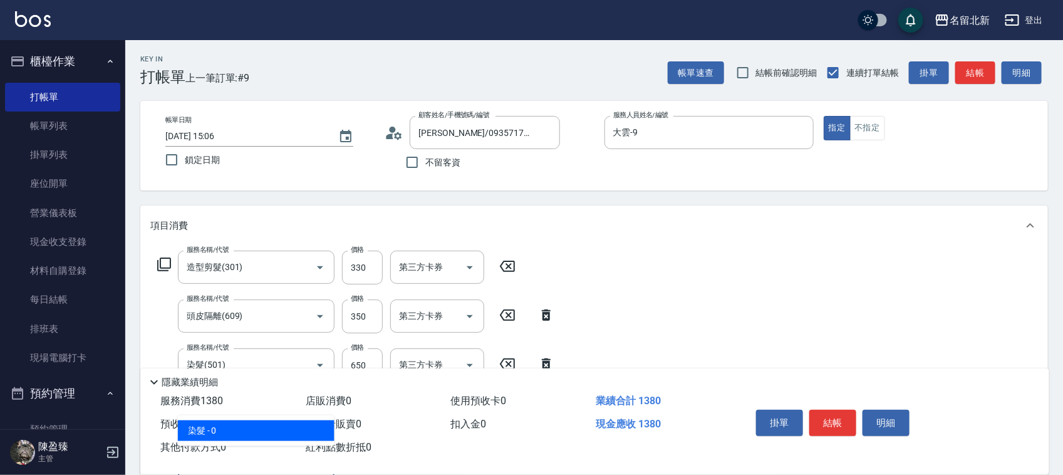
type input "染髮(501)"
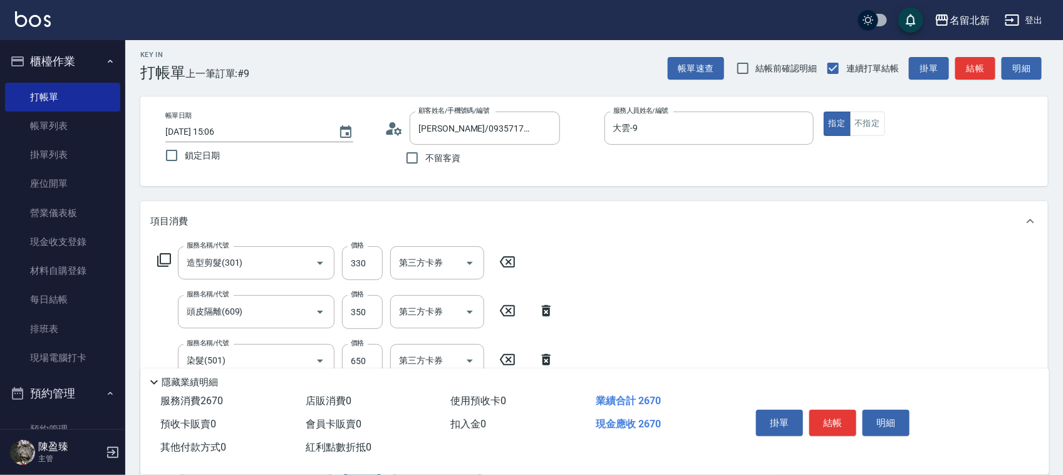
type input "1290"
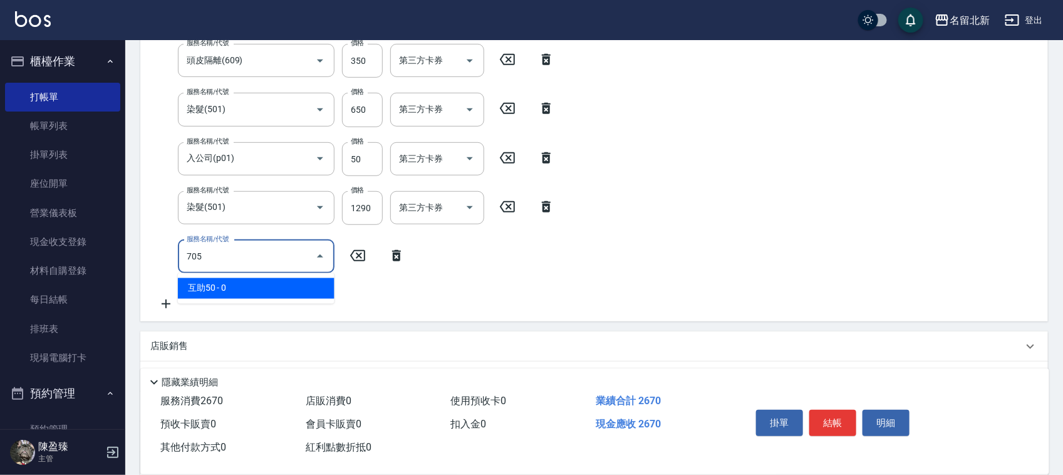
type input "互助50(705)"
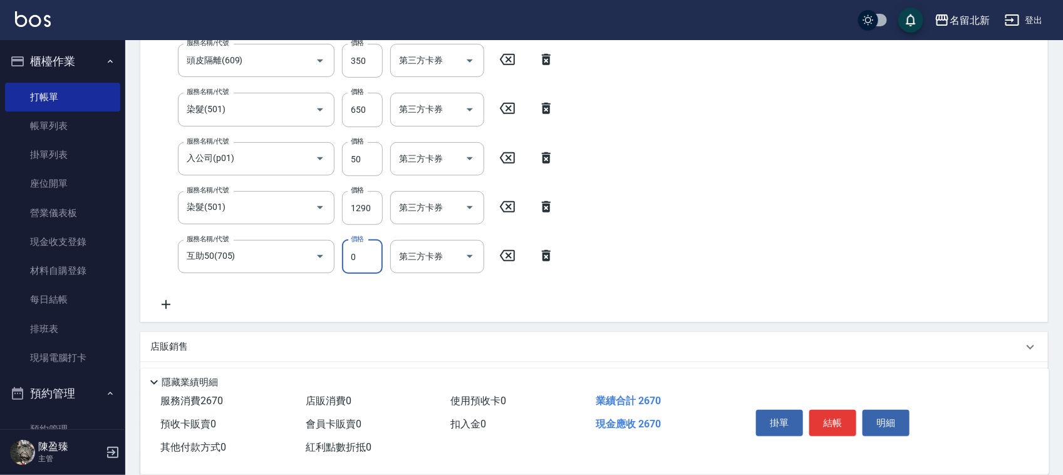
scroll to position [251, 0]
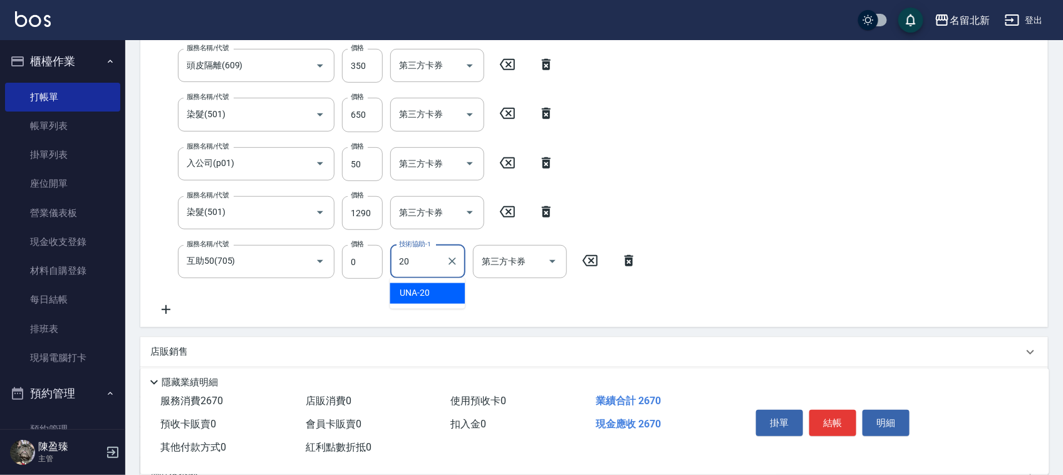
type input "UNA-20"
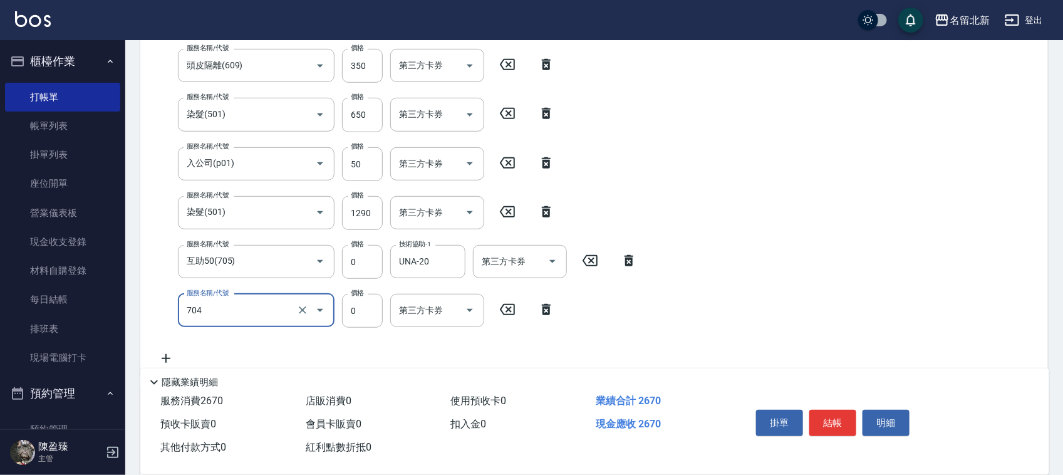
type input "精油洗.互助40(704)"
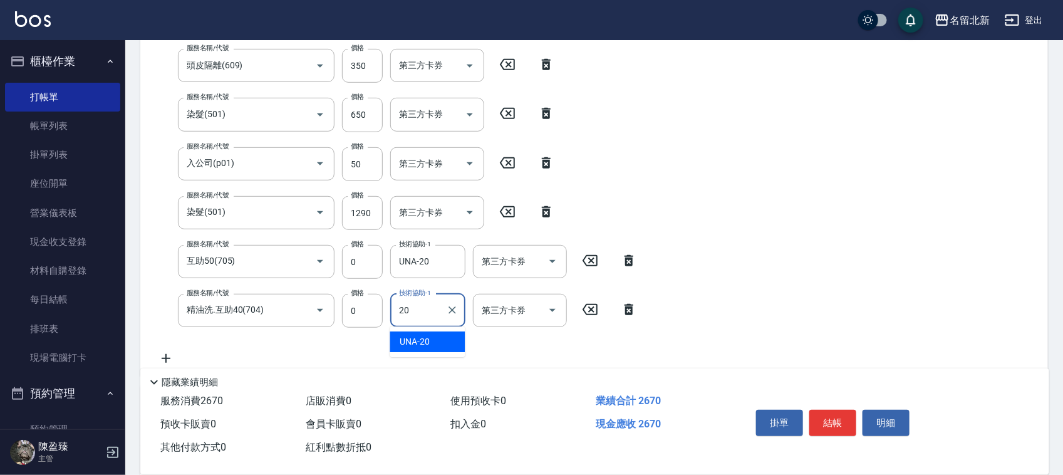
type input "UNA-20"
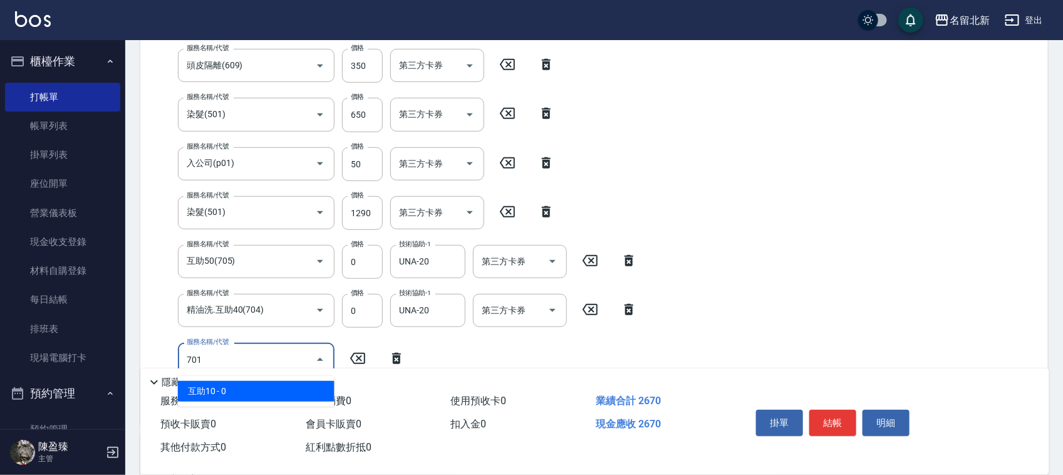
type input "互助10(701)"
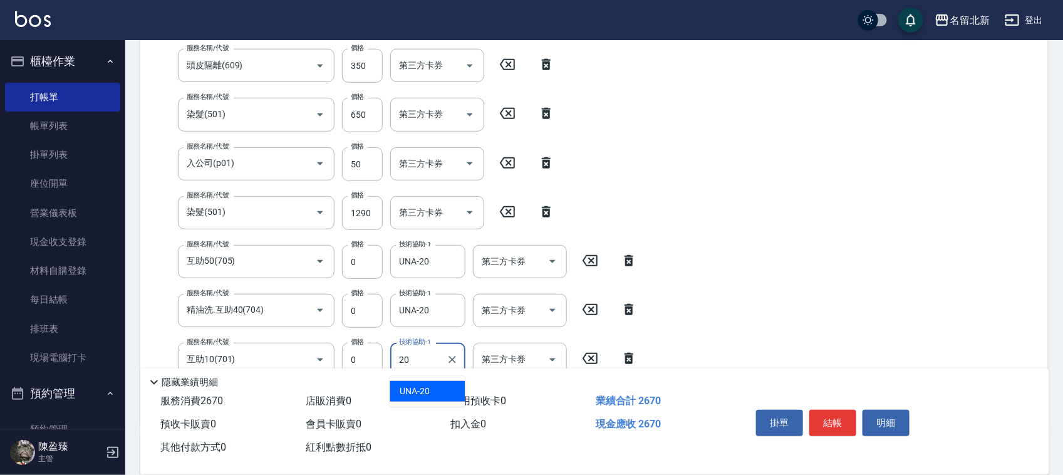
type input "UNA-20"
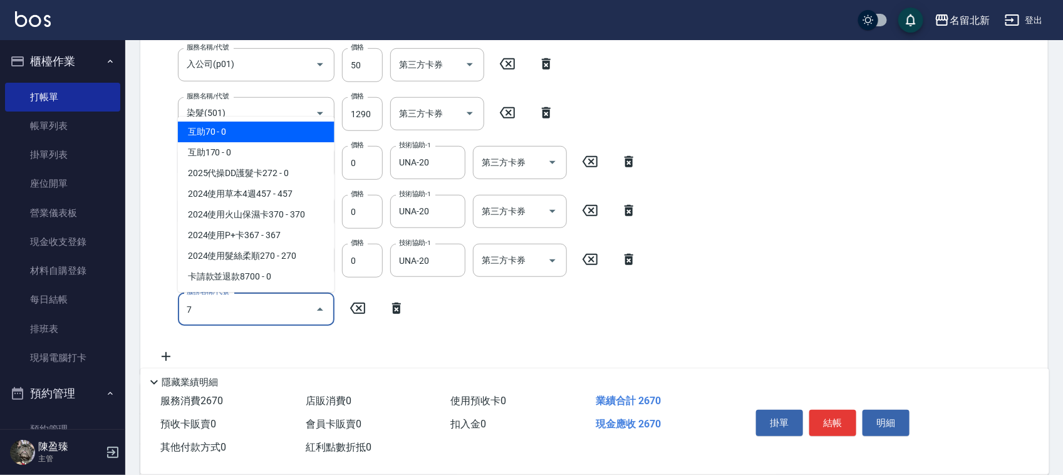
scroll to position [527, 0]
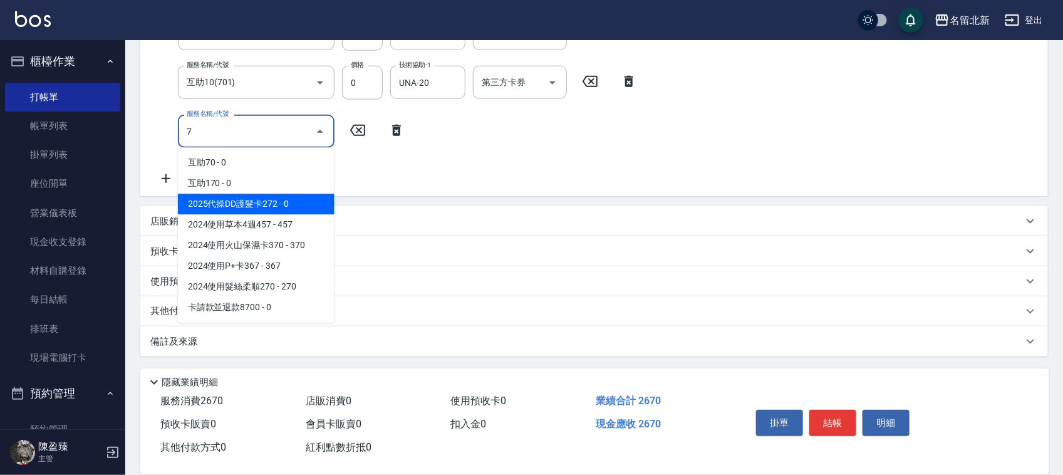
type input "7"
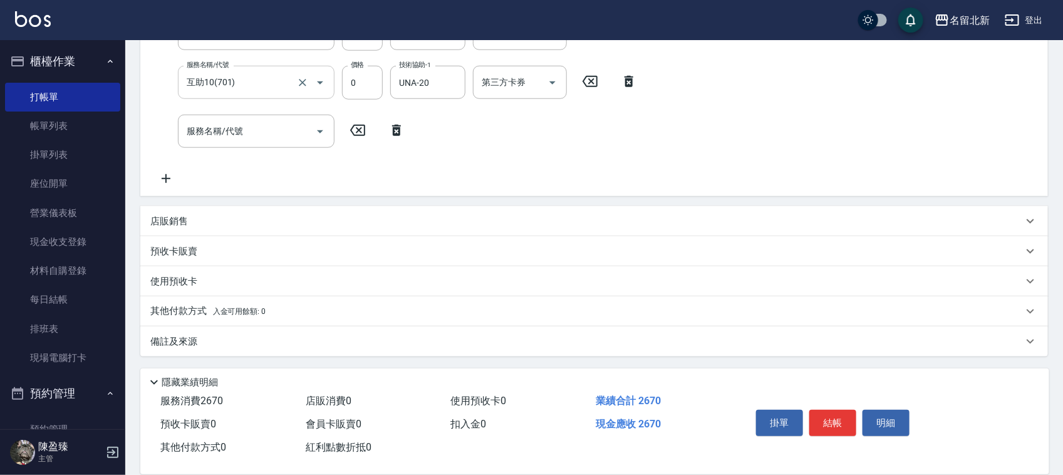
click at [215, 83] on input "互助10(701)" at bounding box center [239, 82] width 110 height 22
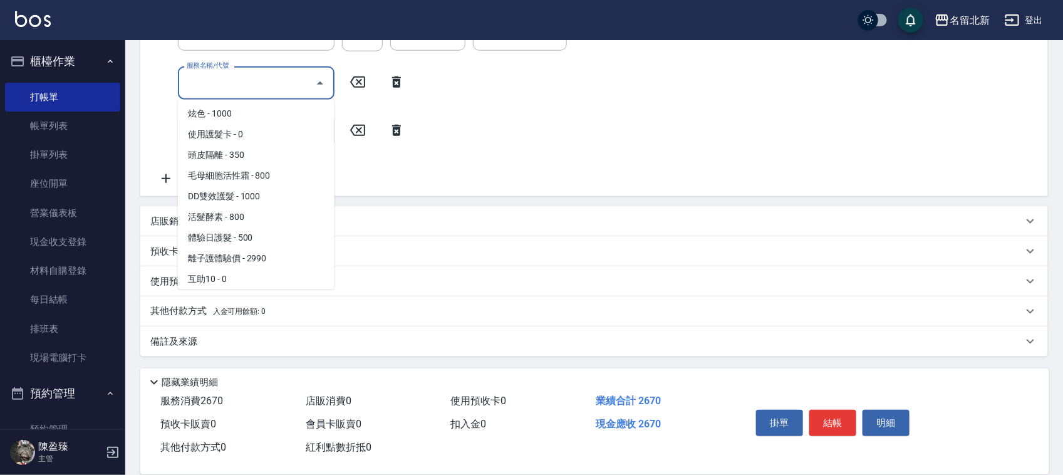
scroll to position [0, 0]
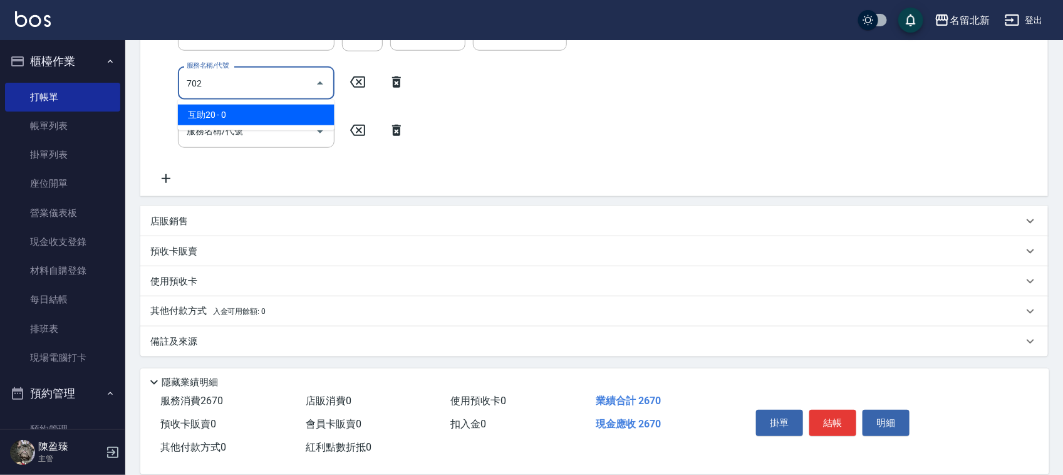
type input "互助20(702)"
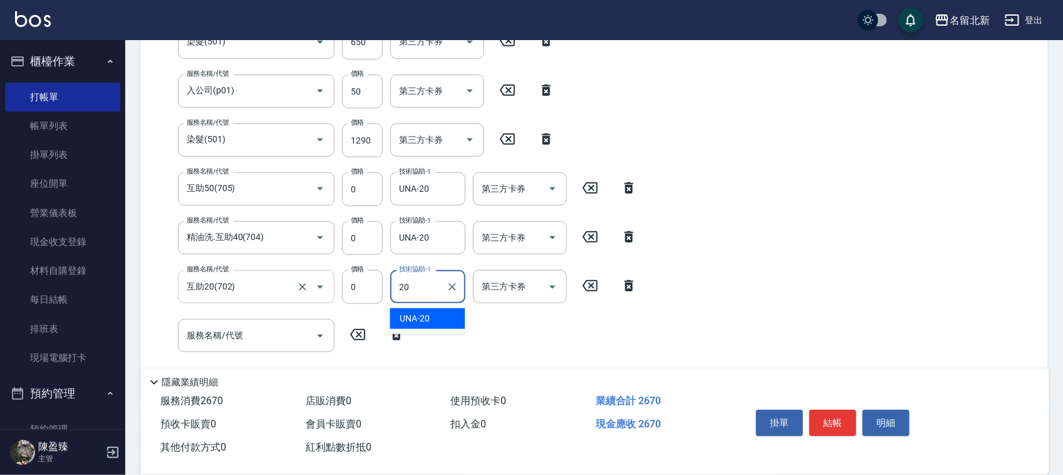
type input "UNA-20"
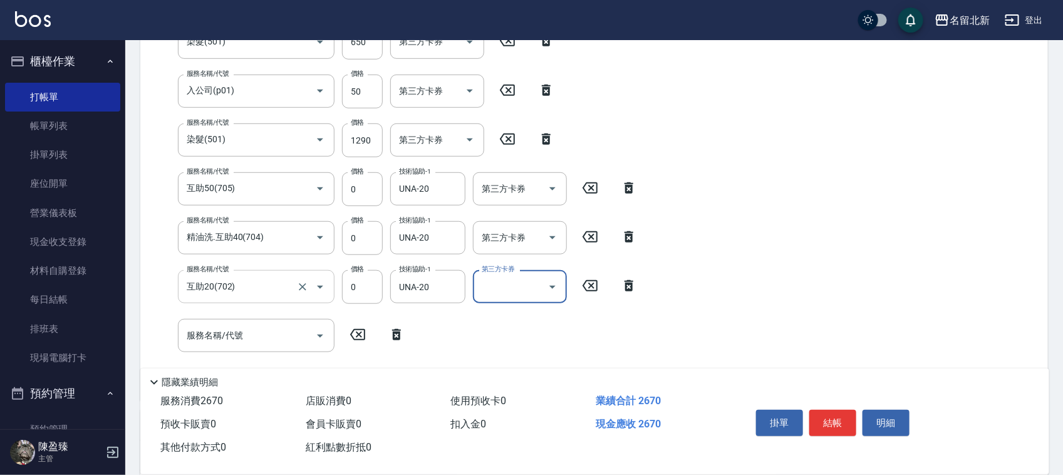
scroll to position [323, 0]
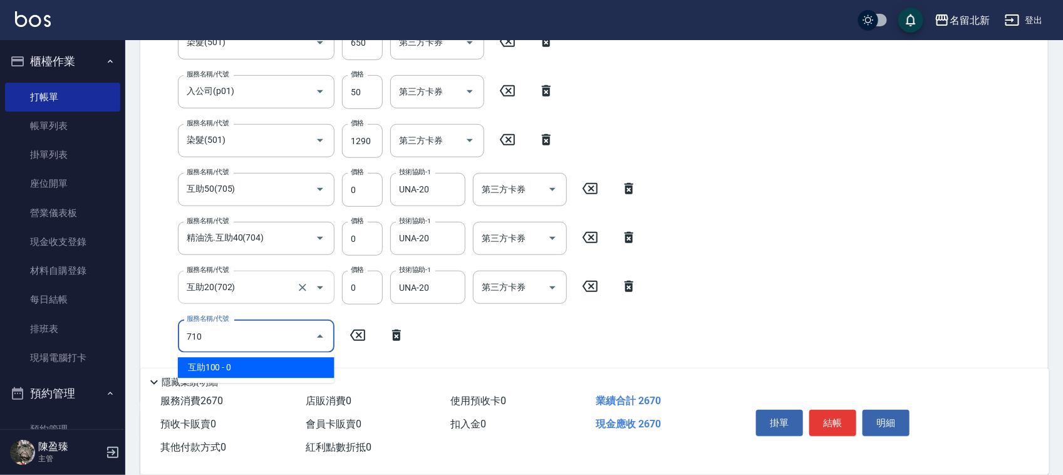
type input "互助100(710)"
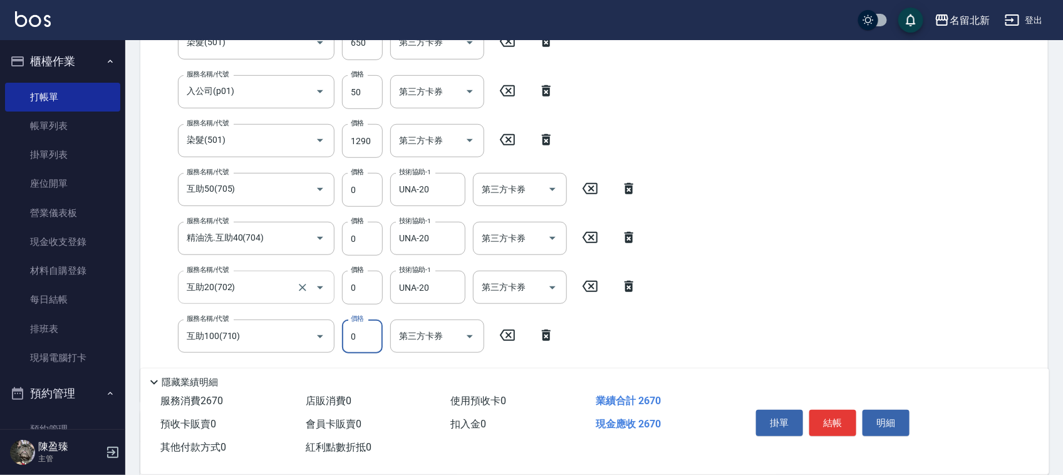
scroll to position [323, 0]
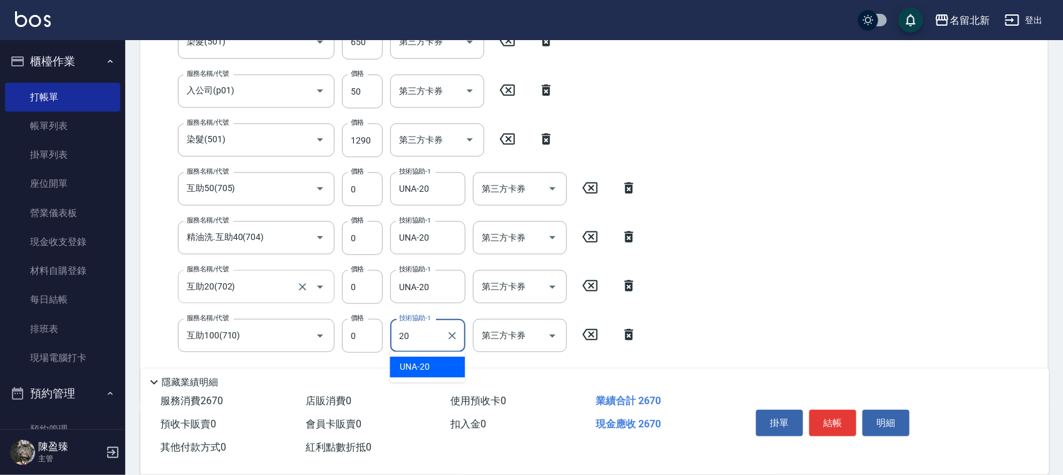
type input "UNA-20"
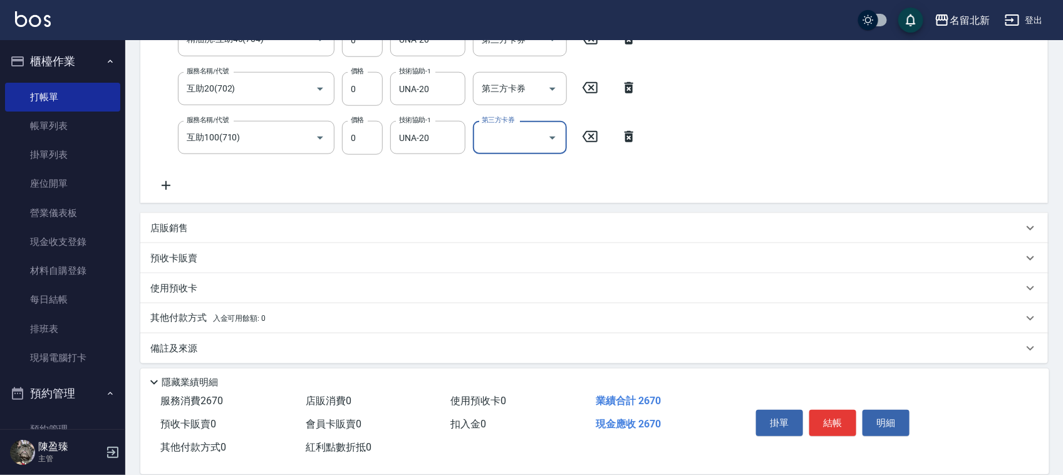
scroll to position [528, 0]
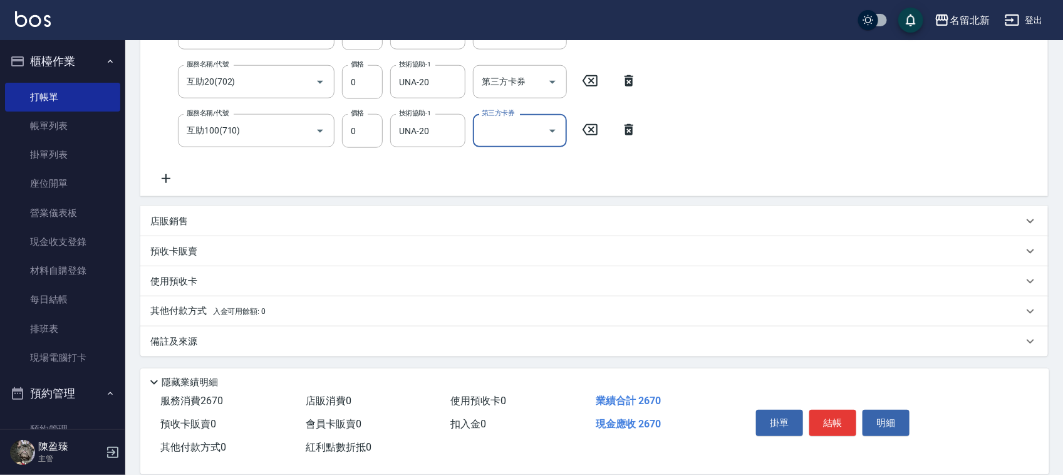
click at [221, 311] on span "入金可用餘額: 0" at bounding box center [239, 311] width 53 height 9
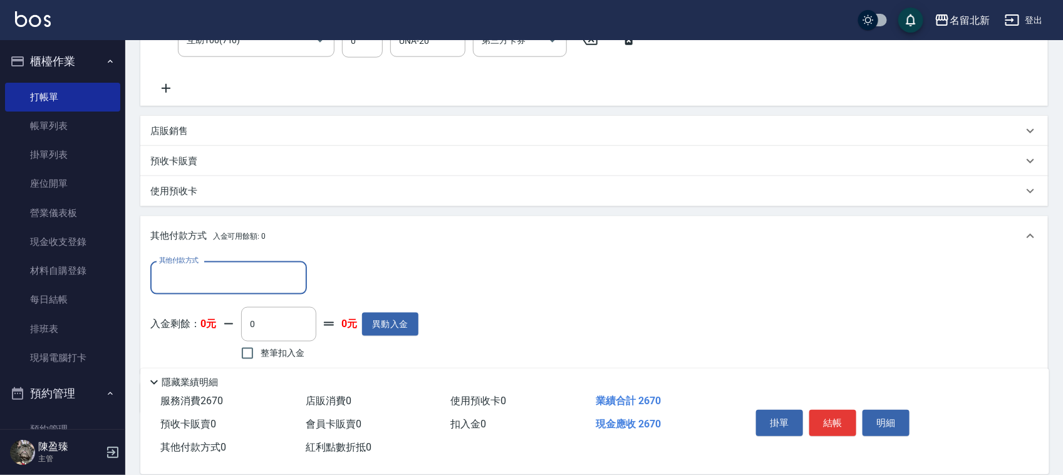
scroll to position [0, 0]
drag, startPoint x: 210, startPoint y: 279, endPoint x: 210, endPoint y: 290, distance: 10.6
click at [210, 285] on input "其他付款方式" at bounding box center [228, 278] width 145 height 22
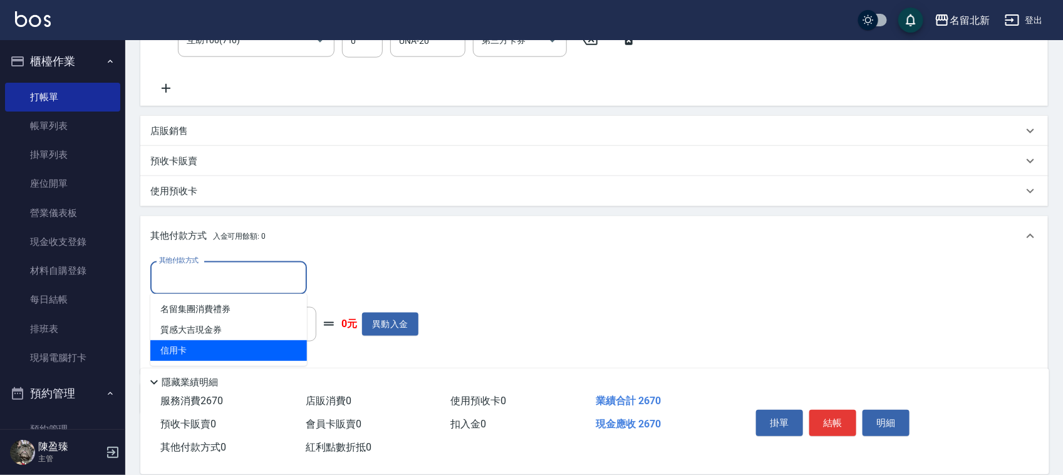
click at [199, 352] on span "信用卡" at bounding box center [228, 350] width 157 height 21
type input "信用卡"
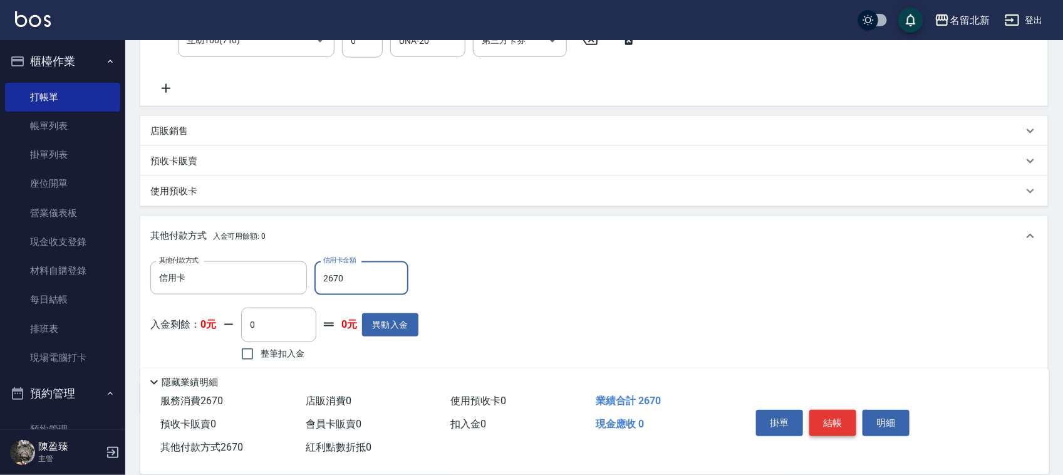
type input "2670"
click at [827, 417] on button "結帳" at bounding box center [832, 423] width 47 height 26
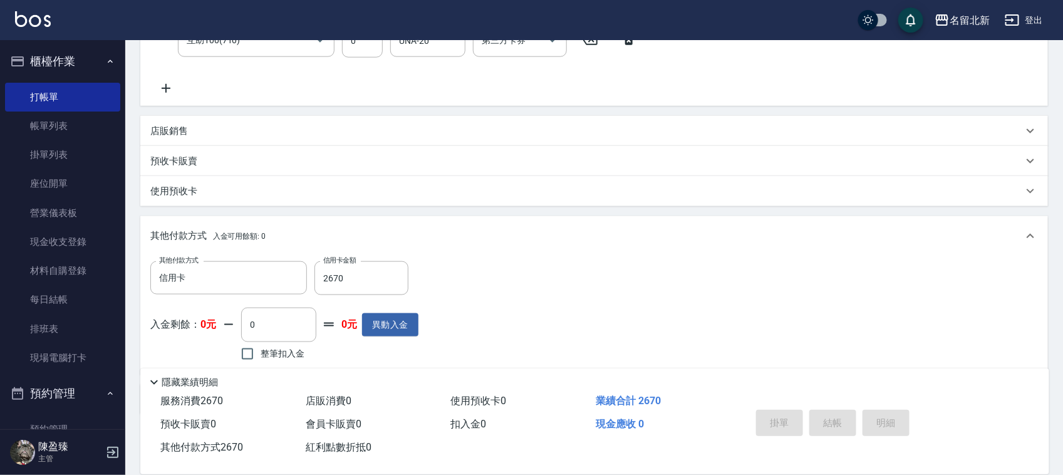
type input "[DATE] 15:07"
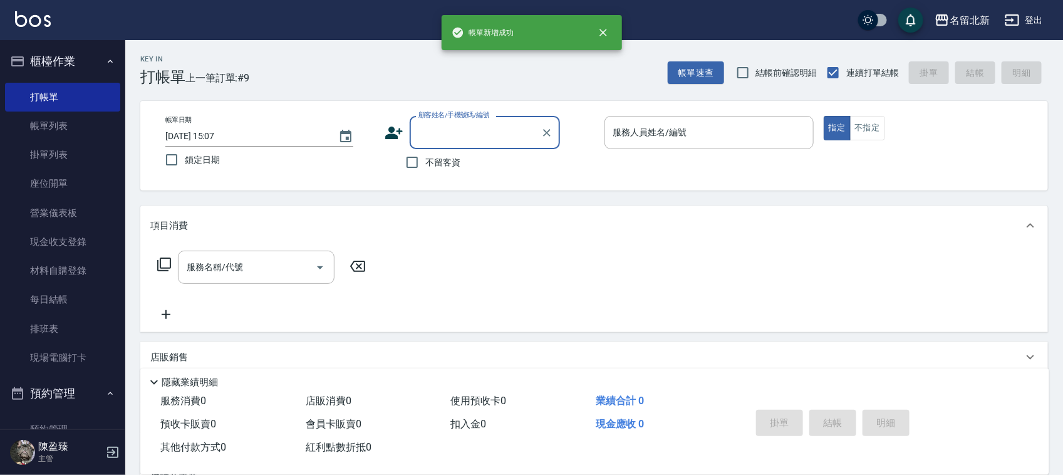
type input "9"
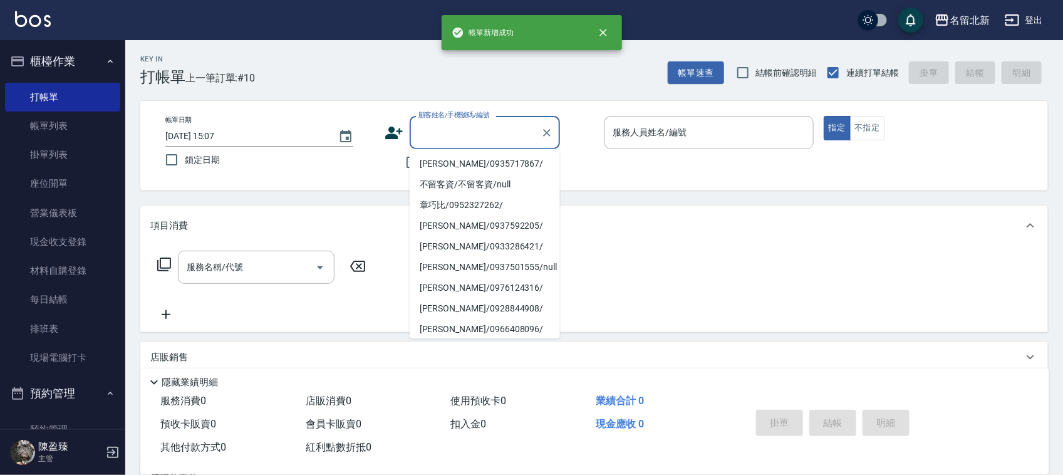
drag, startPoint x: 383, startPoint y: 29, endPoint x: 398, endPoint y: 101, distance: 73.7
click at [379, 36] on div "名留北新 登出" at bounding box center [531, 20] width 1063 height 40
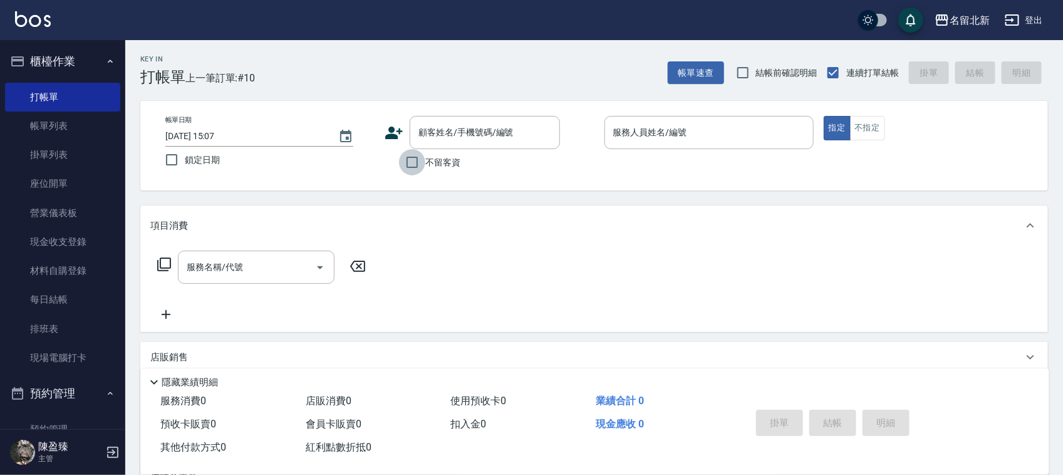
click at [420, 155] on input "不留客資" at bounding box center [412, 162] width 26 height 26
checkbox input "true"
type input "大雲-9"
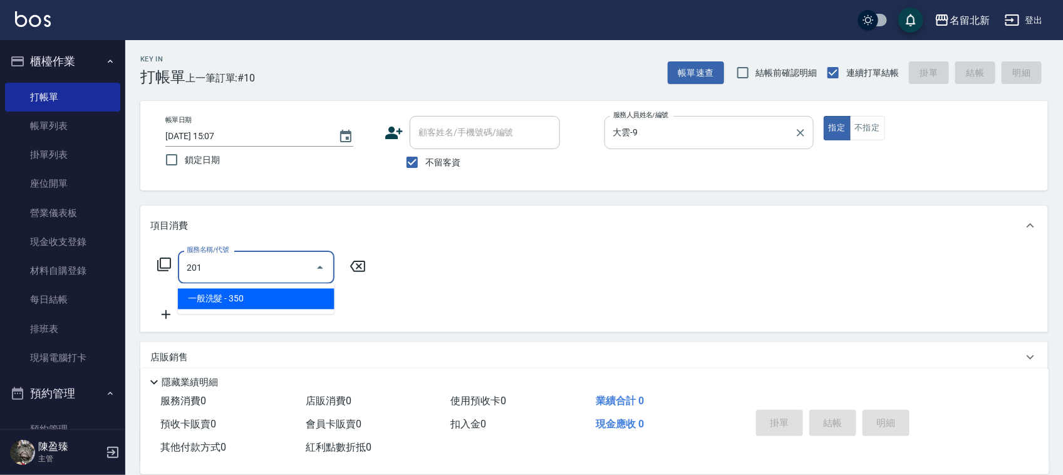
type input "一般洗髮(201)"
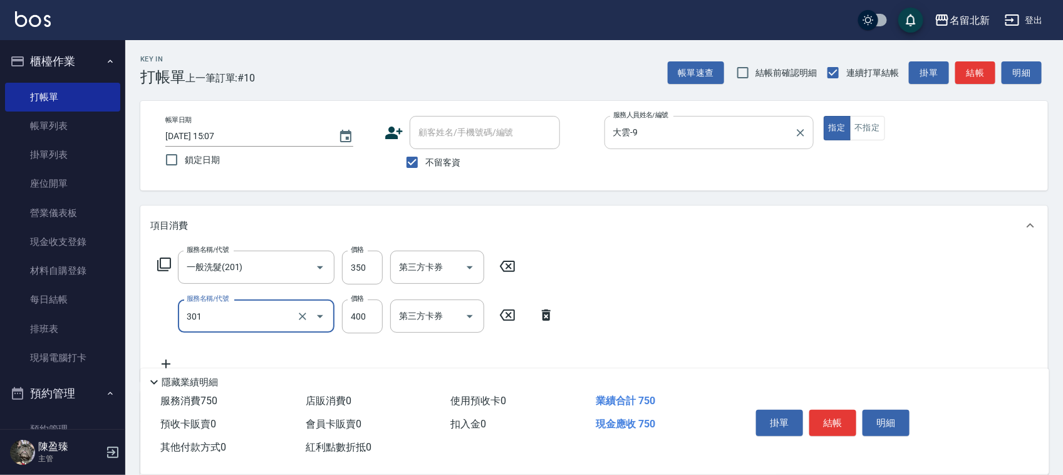
type input "造型剪髮(301)"
type input "380"
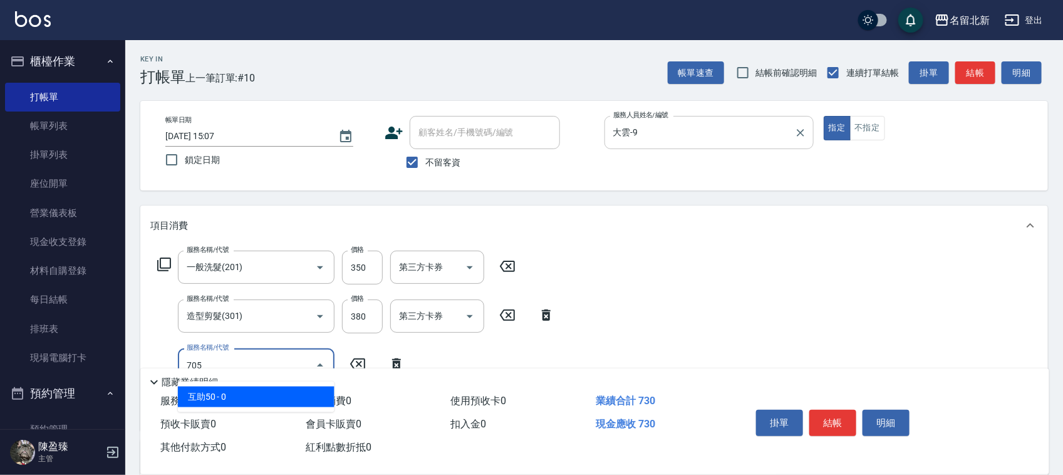
type input "互助50(705)"
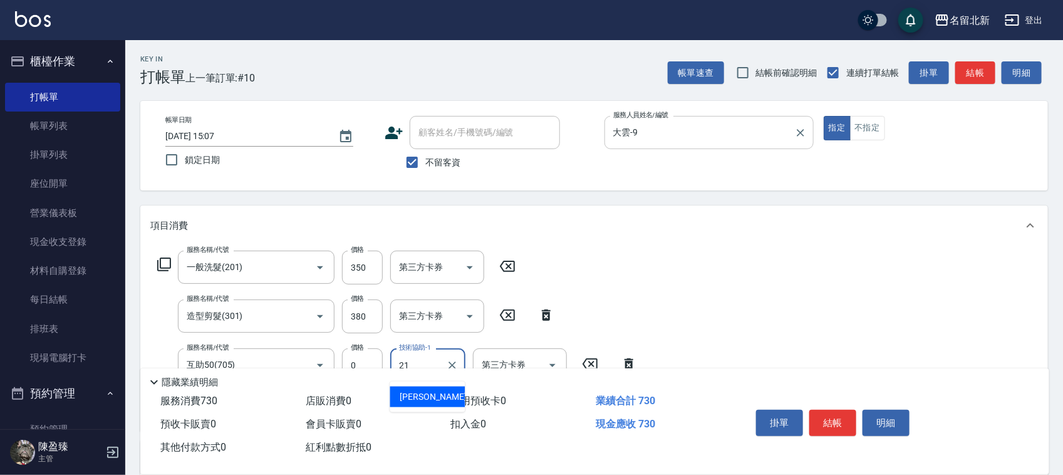
type input "[PERSON_NAME]-21"
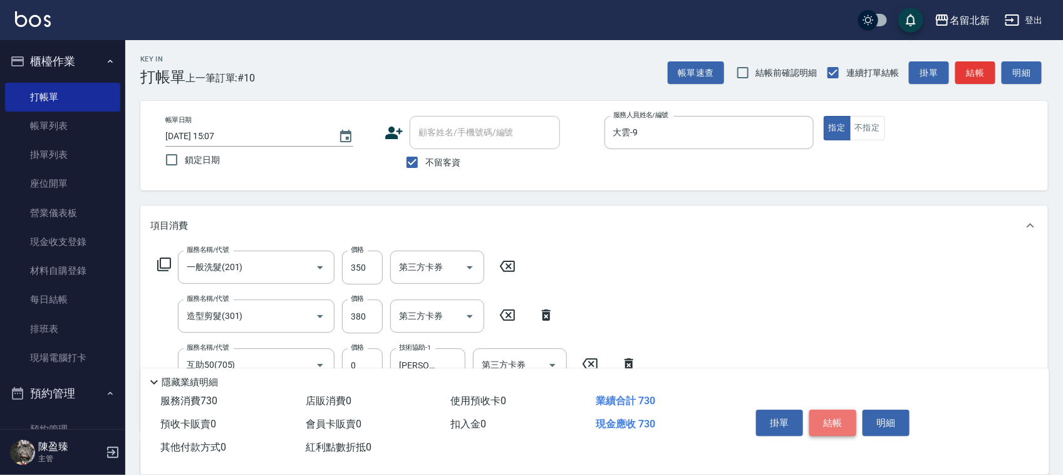
click at [848, 410] on button "結帳" at bounding box center [832, 423] width 47 height 26
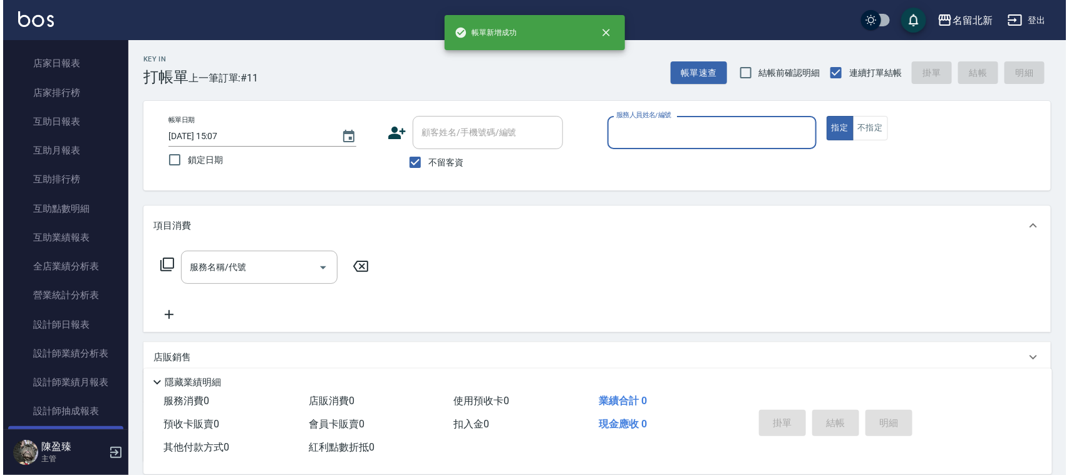
scroll to position [626, 0]
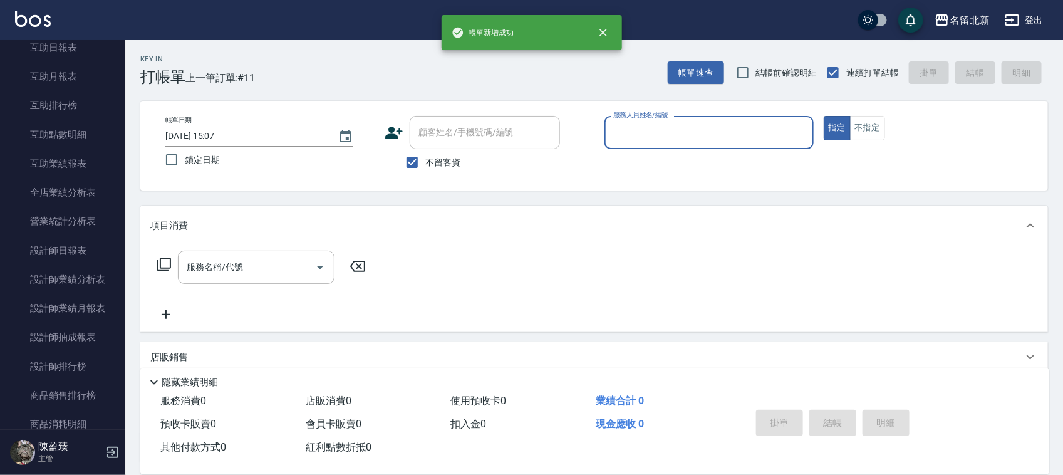
click at [70, 366] on link "設計師排行榜" at bounding box center [62, 366] width 115 height 29
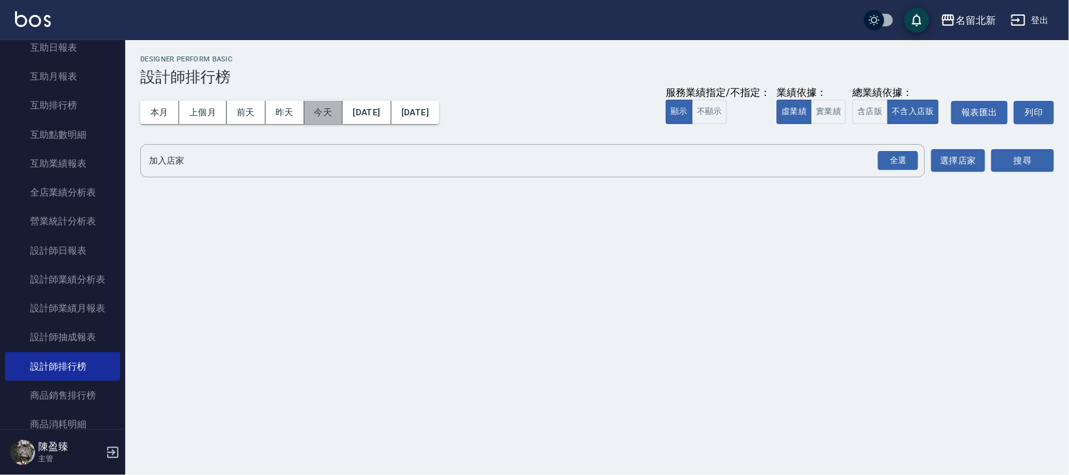
click at [316, 117] on button "今天" at bounding box center [323, 112] width 39 height 23
click at [921, 170] on div "全選 加入店家" at bounding box center [532, 160] width 785 height 33
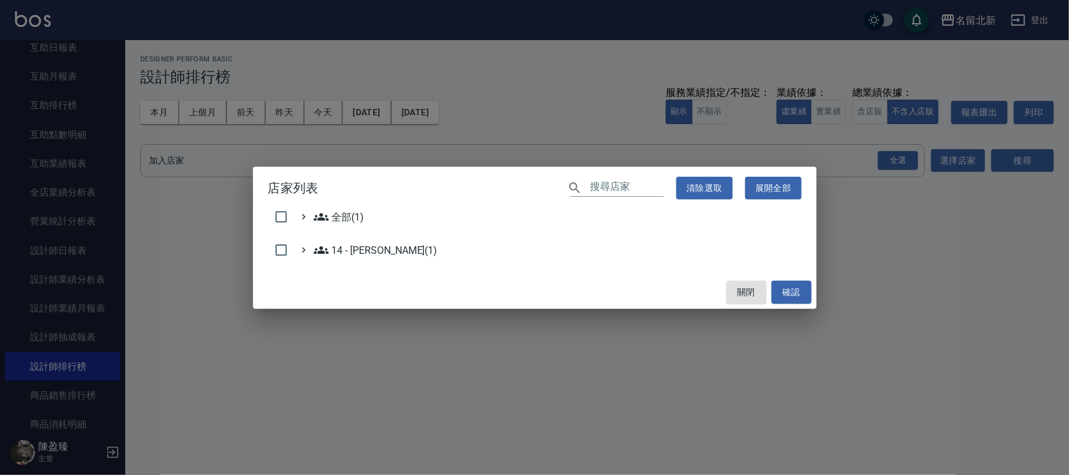
click at [909, 155] on div "店家列表 ​ 清除選取 展開全部 全部(1) 14 - [PERSON_NAME](1) 關閉 確認" at bounding box center [534, 237] width 1069 height 475
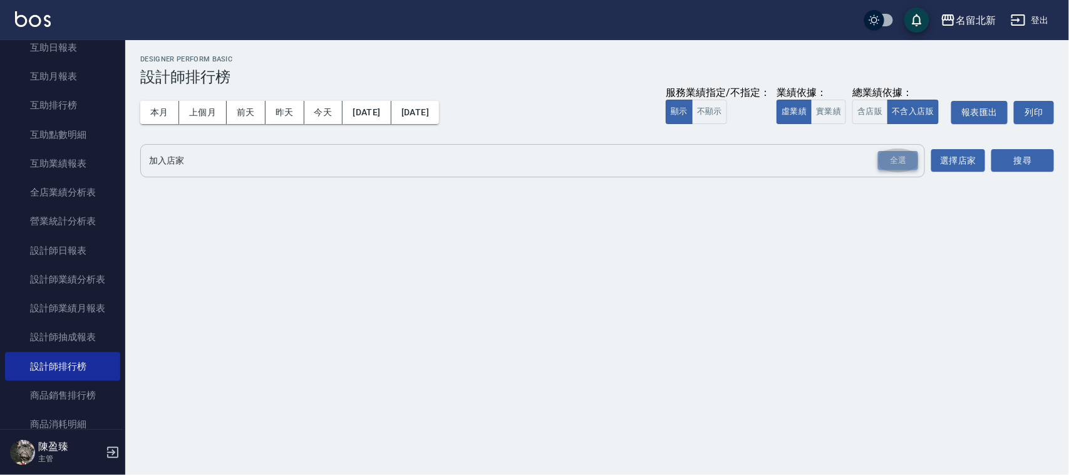
click at [894, 158] on div "全選" at bounding box center [898, 160] width 40 height 19
click at [1030, 164] on button "搜尋" at bounding box center [1023, 161] width 63 height 23
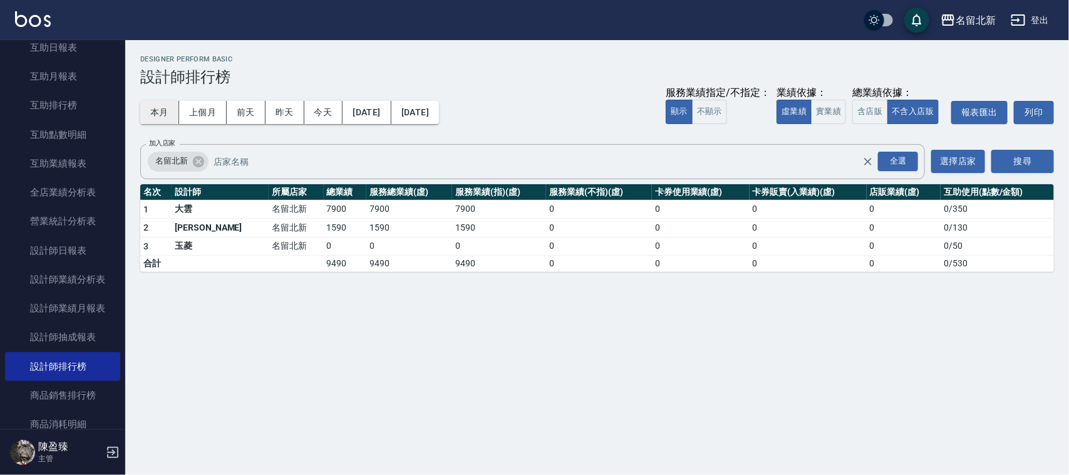
click at [158, 107] on button "本月" at bounding box center [159, 112] width 39 height 23
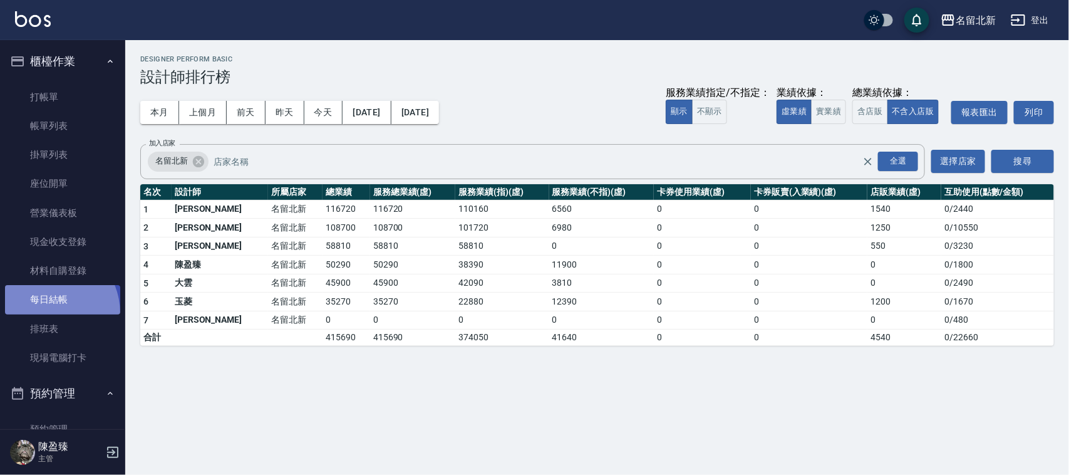
click at [46, 313] on link "每日結帳" at bounding box center [62, 299] width 115 height 29
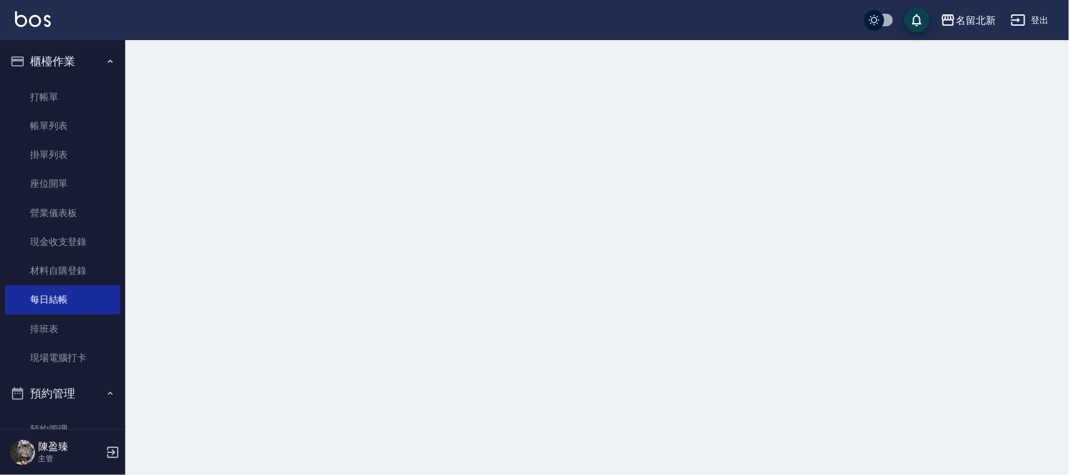
drag, startPoint x: 49, startPoint y: 323, endPoint x: 417, endPoint y: 8, distance: 485.1
click at [48, 323] on link "排班表" at bounding box center [62, 328] width 115 height 29
click at [48, 324] on link "排班表" at bounding box center [62, 328] width 115 height 29
click at [49, 329] on link "排班表" at bounding box center [62, 328] width 115 height 29
